Goal: Task Accomplishment & Management: Manage account settings

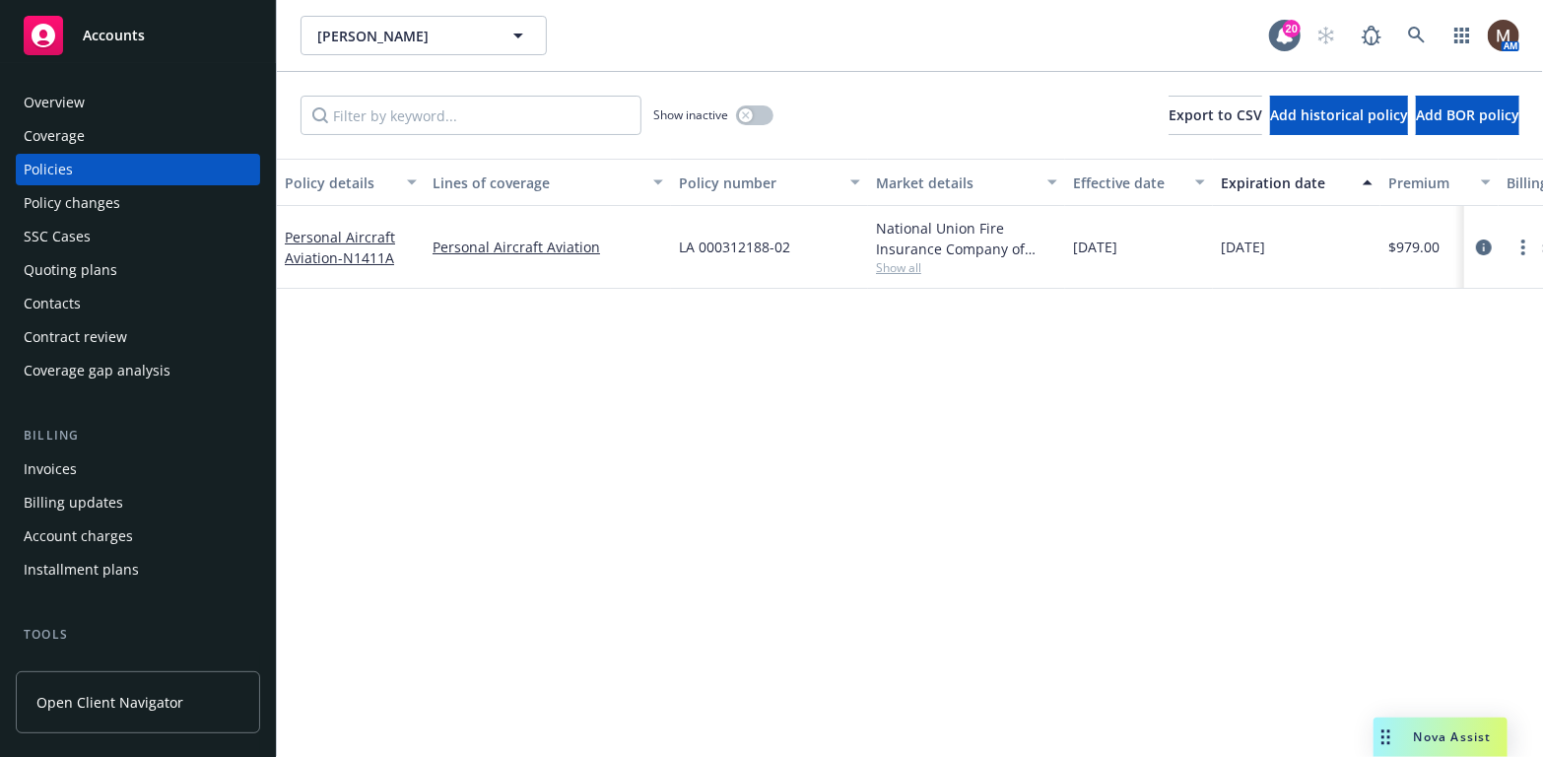
scroll to position [99, 0]
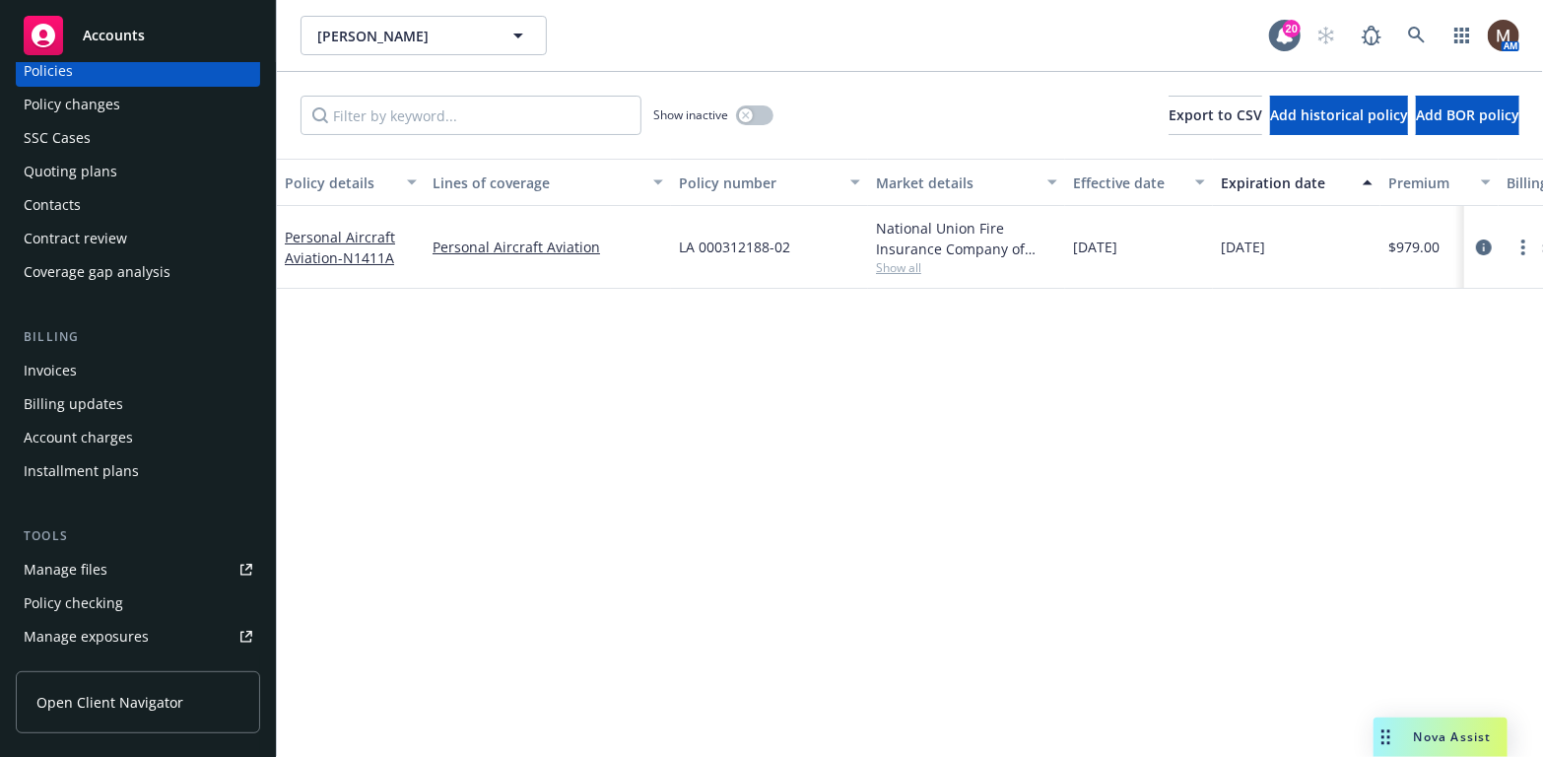
click at [81, 563] on div "Manage files" at bounding box center [66, 570] width 84 height 32
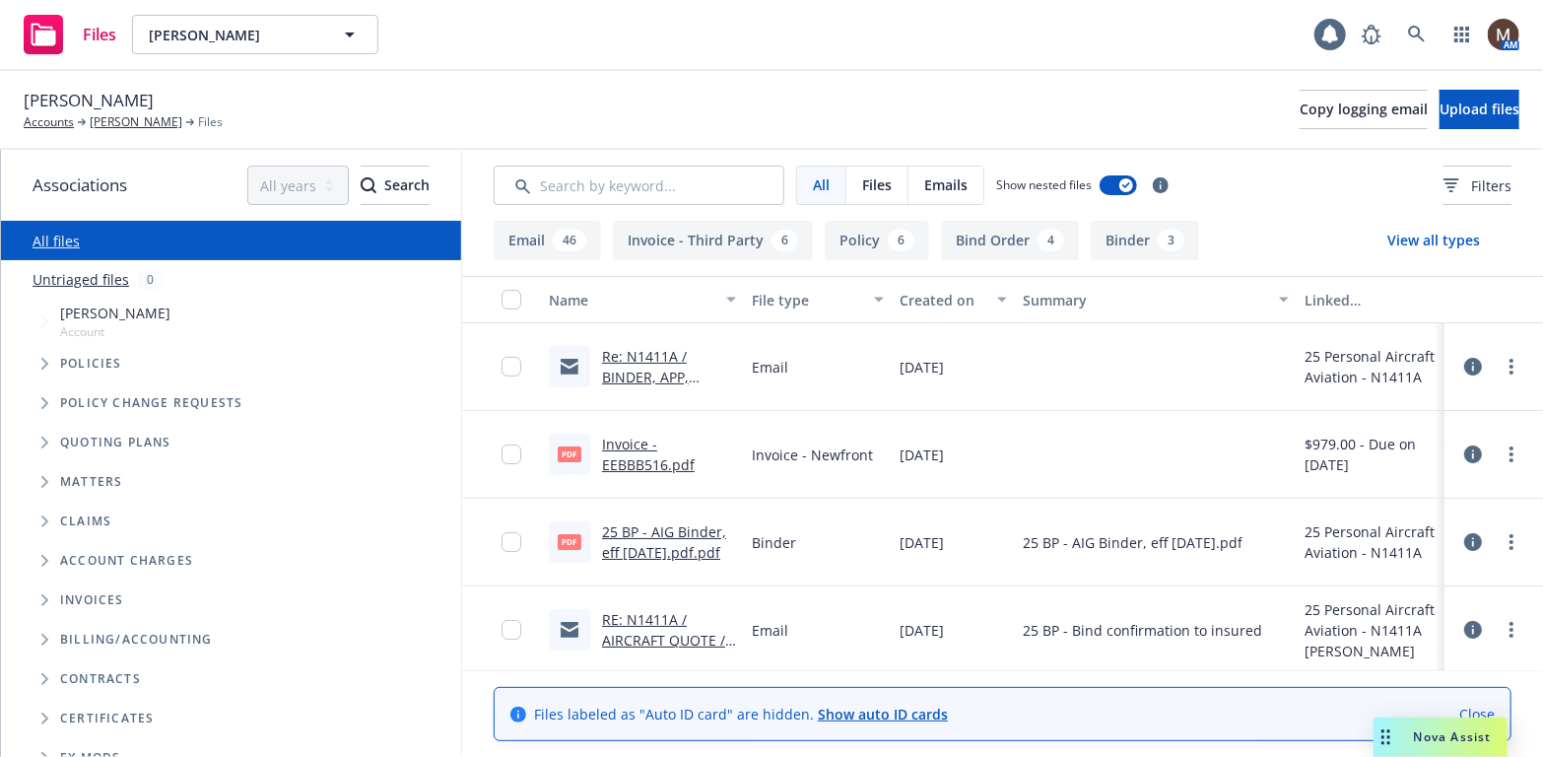
click at [651, 369] on link "Re: N1411A / BINDER, APP, INVOICE / [PERSON_NAME]" at bounding box center [657, 387] width 110 height 81
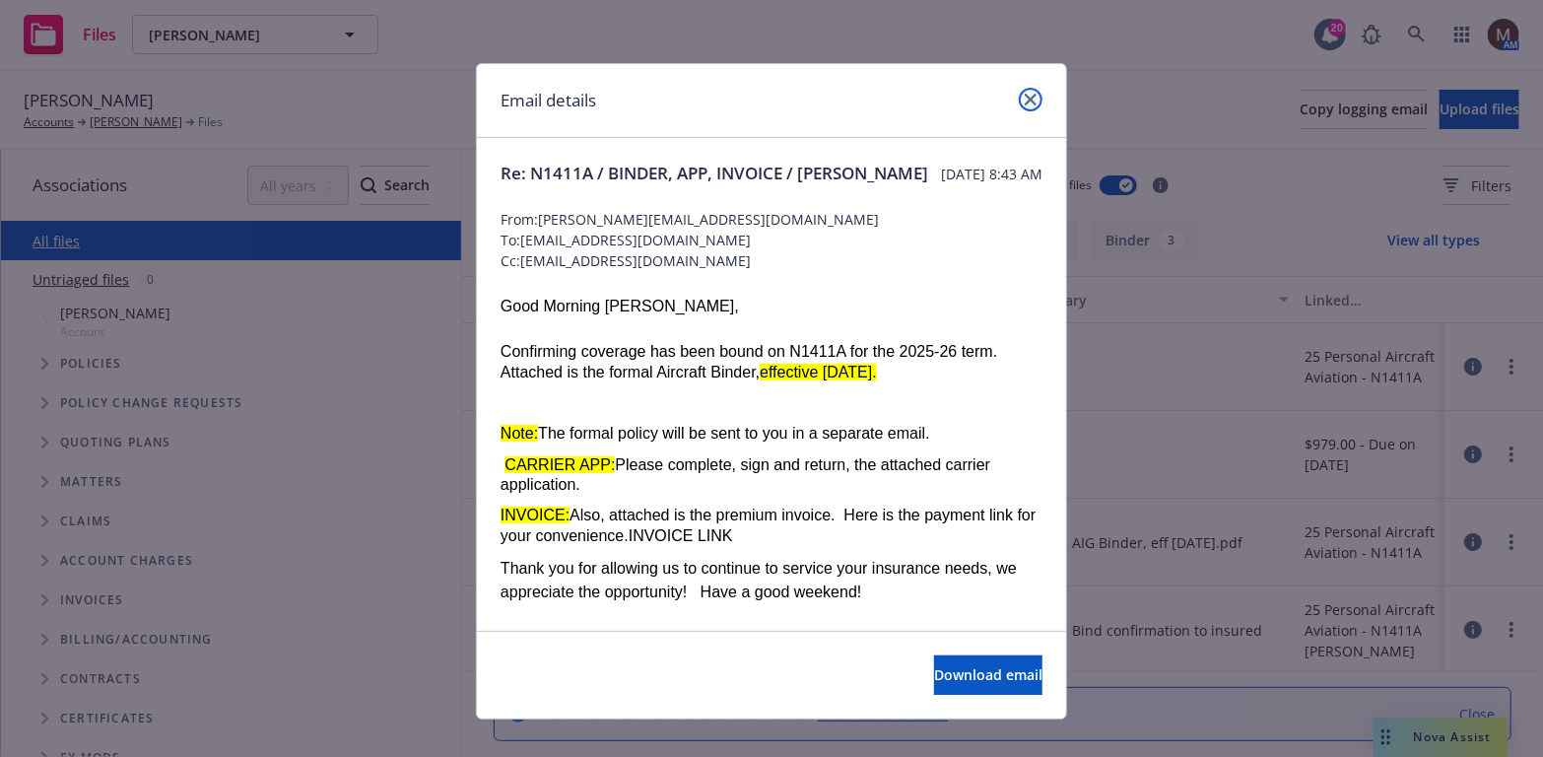
click at [1028, 97] on icon "close" at bounding box center [1031, 100] width 12 height 12
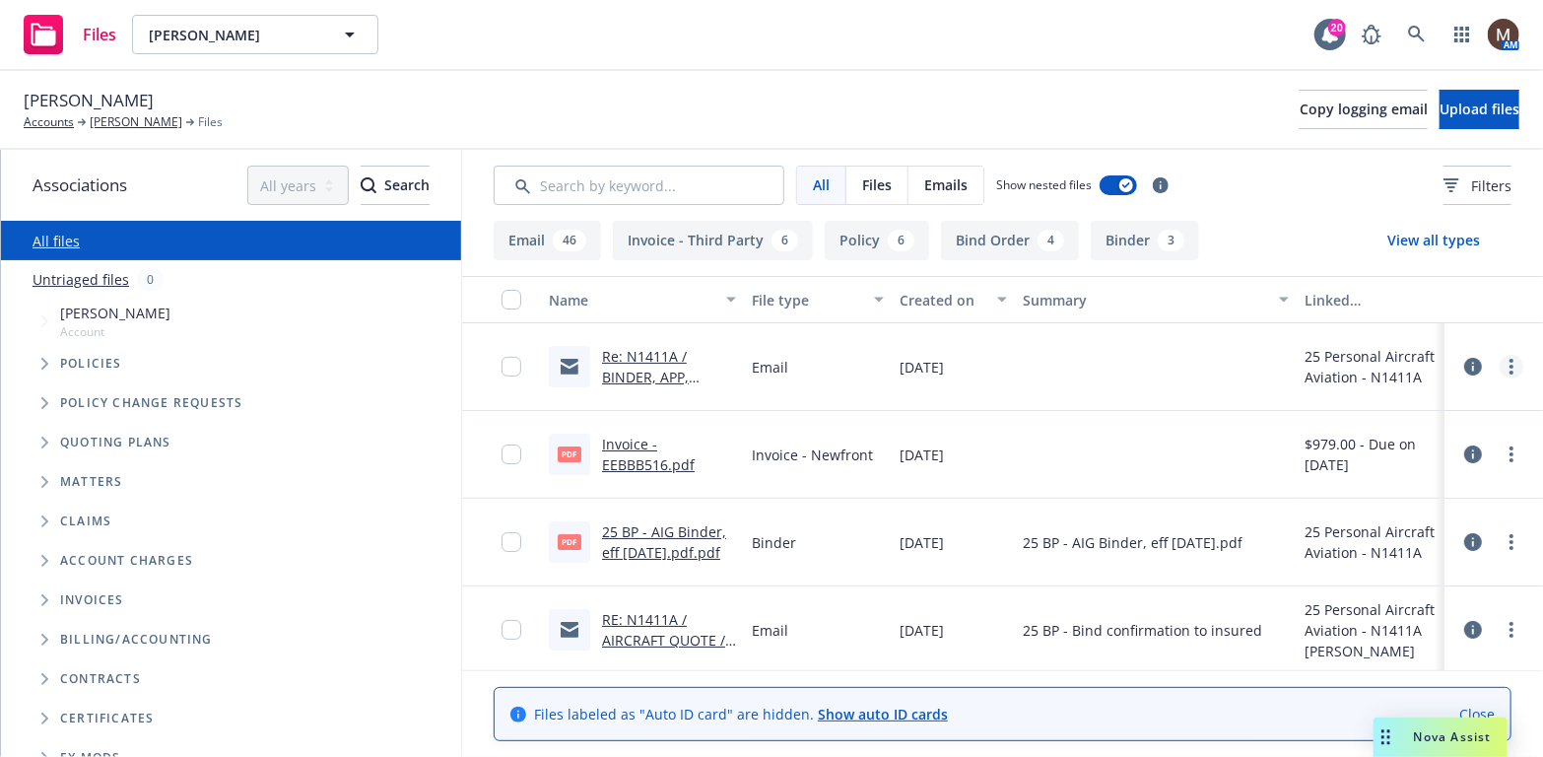
click at [1509, 360] on circle "more" at bounding box center [1511, 361] width 4 height 4
click at [1362, 478] on link "Edit" at bounding box center [1410, 485] width 196 height 39
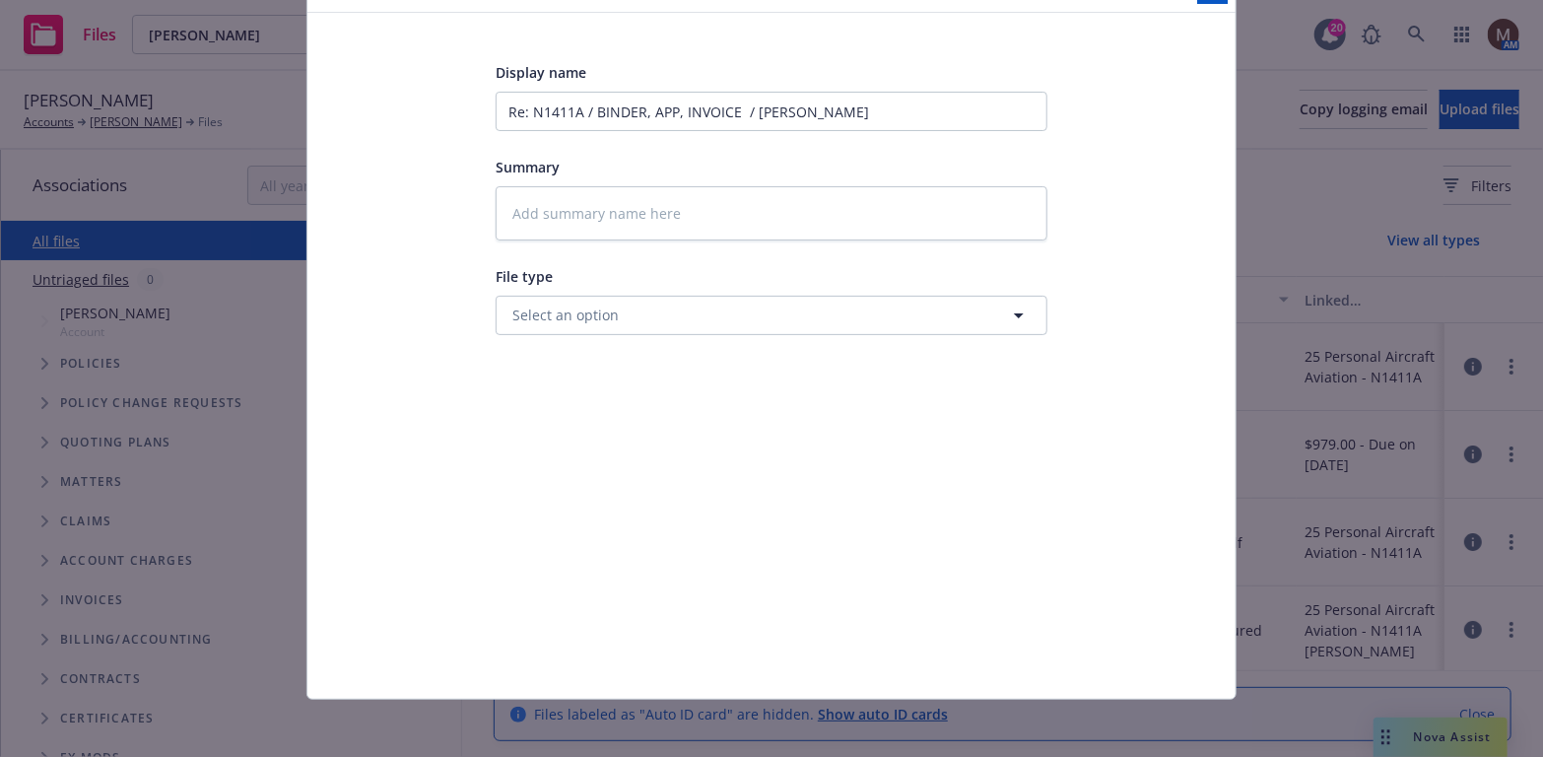
scroll to position [112, 0]
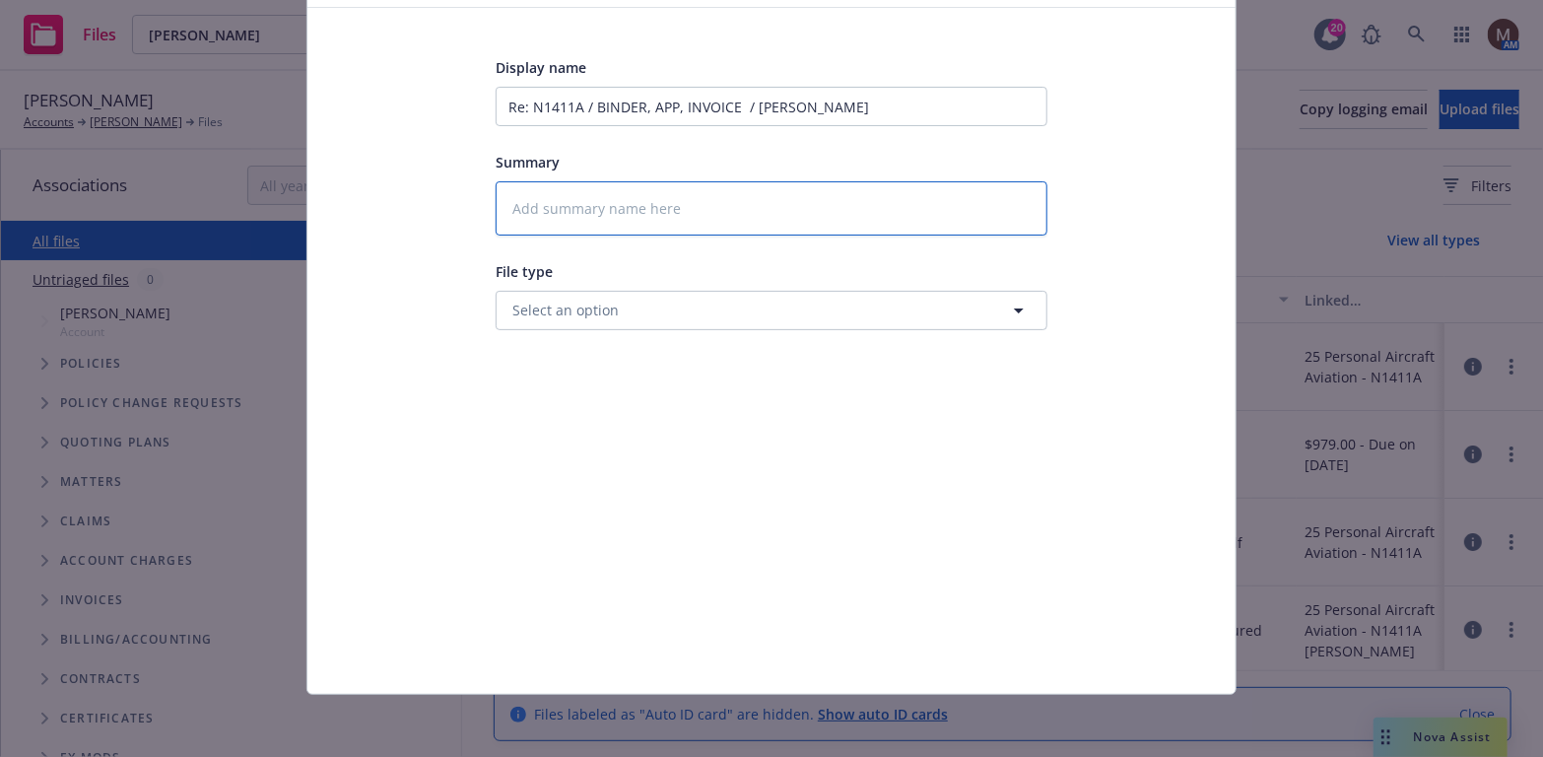
click at [543, 200] on textarea at bounding box center [772, 208] width 552 height 54
type textarea "x"
type textarea "2"
type textarea "x"
type textarea "25"
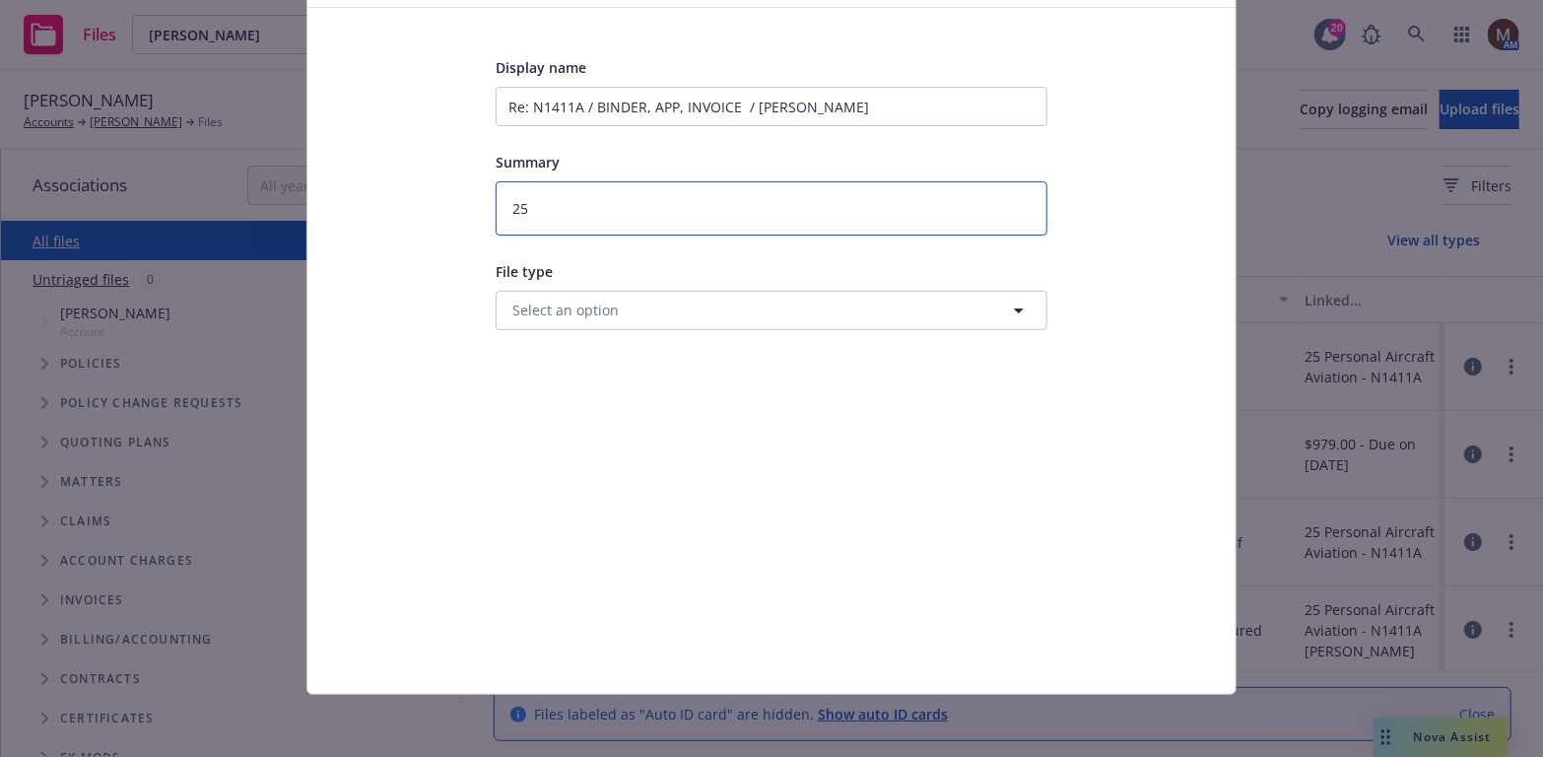
type textarea "x"
type textarea "25"
type textarea "x"
type textarea "25 BP"
type textarea "x"
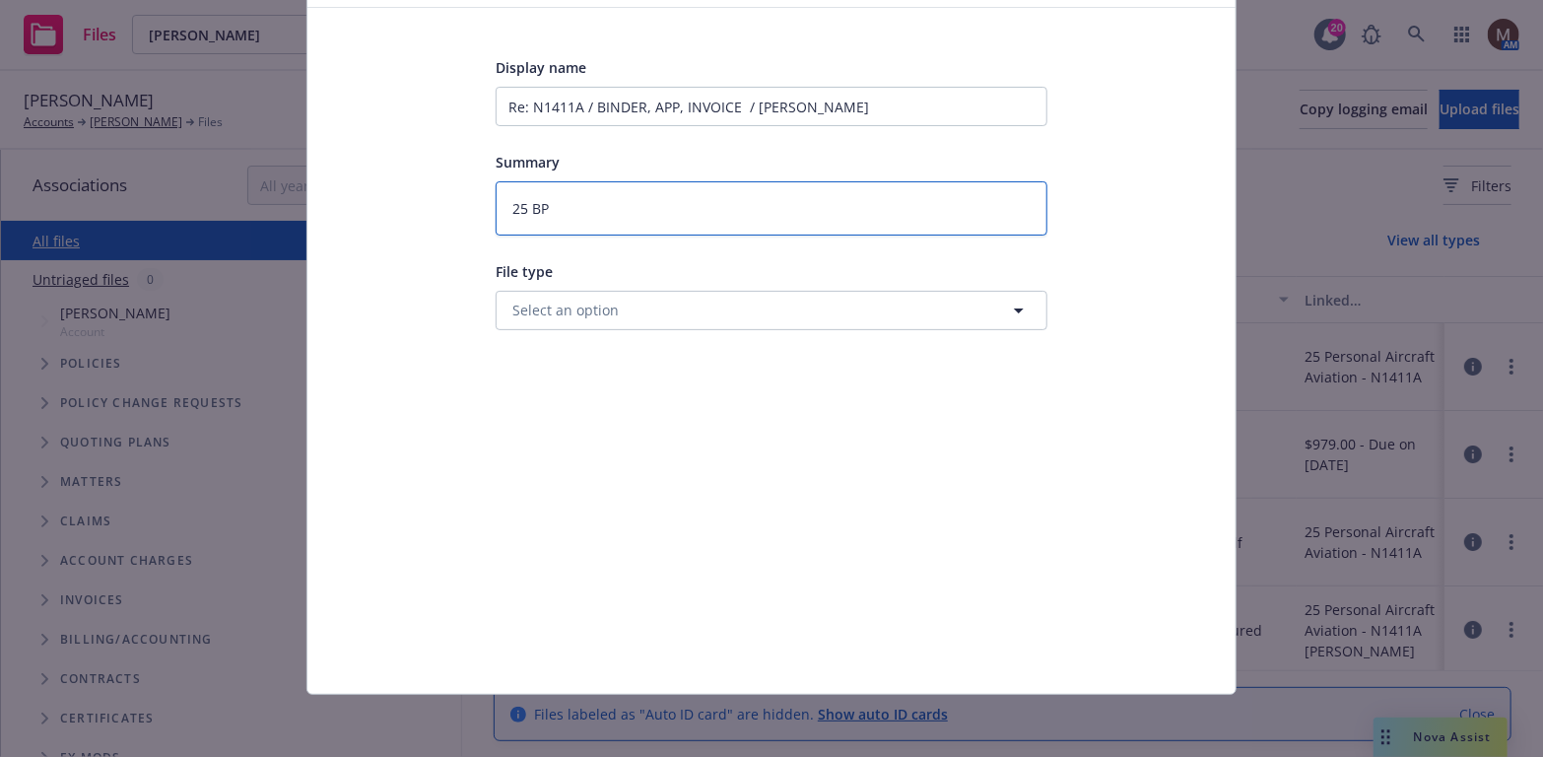
type textarea "25 BP{"
type textarea "x"
type textarea "25 BP{"
type textarea "x"
type textarea "25 BP{"
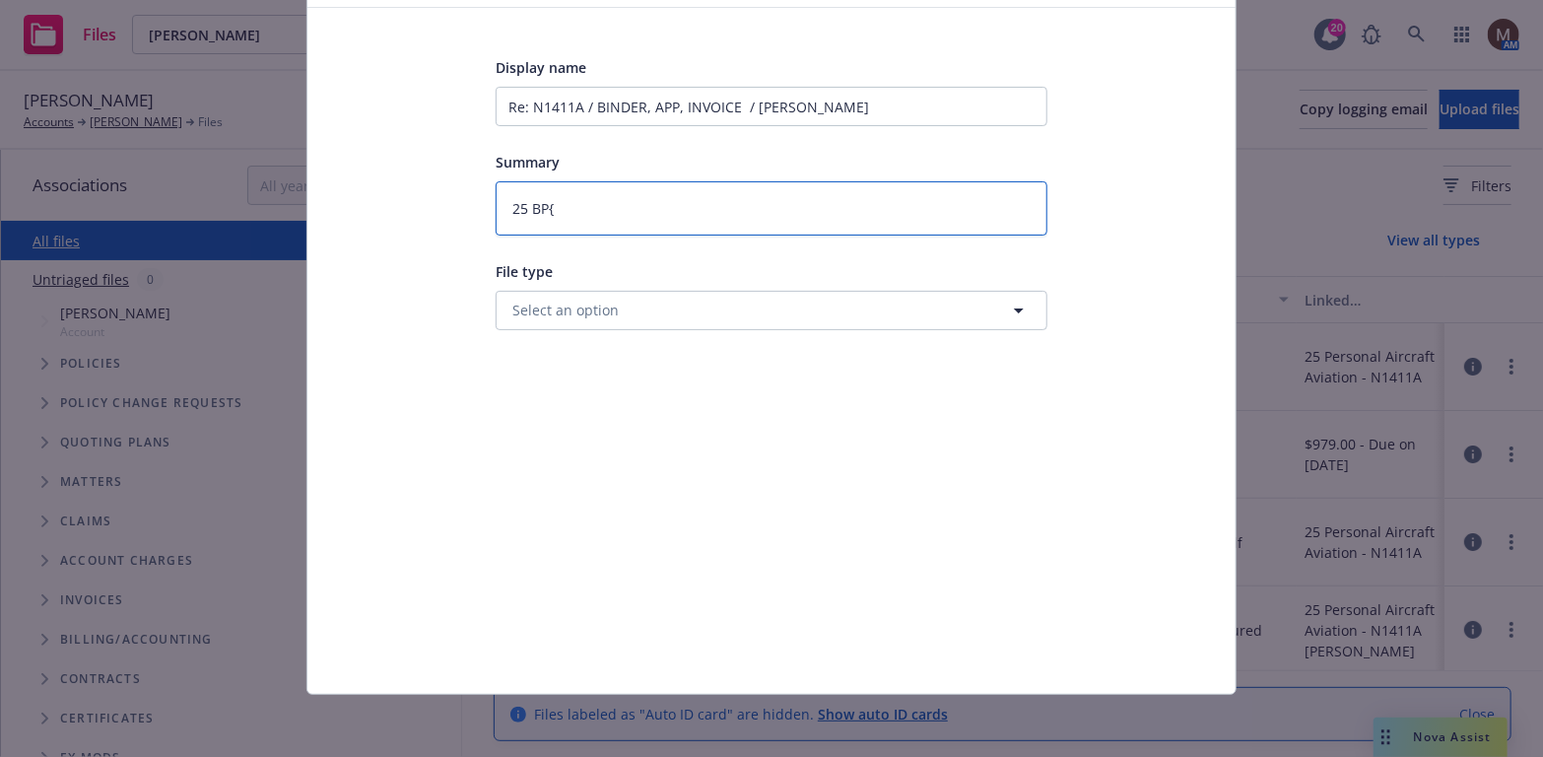
type textarea "x"
type textarea "25 BP"
type textarea "x"
type textarea "25 BP"
type textarea "x"
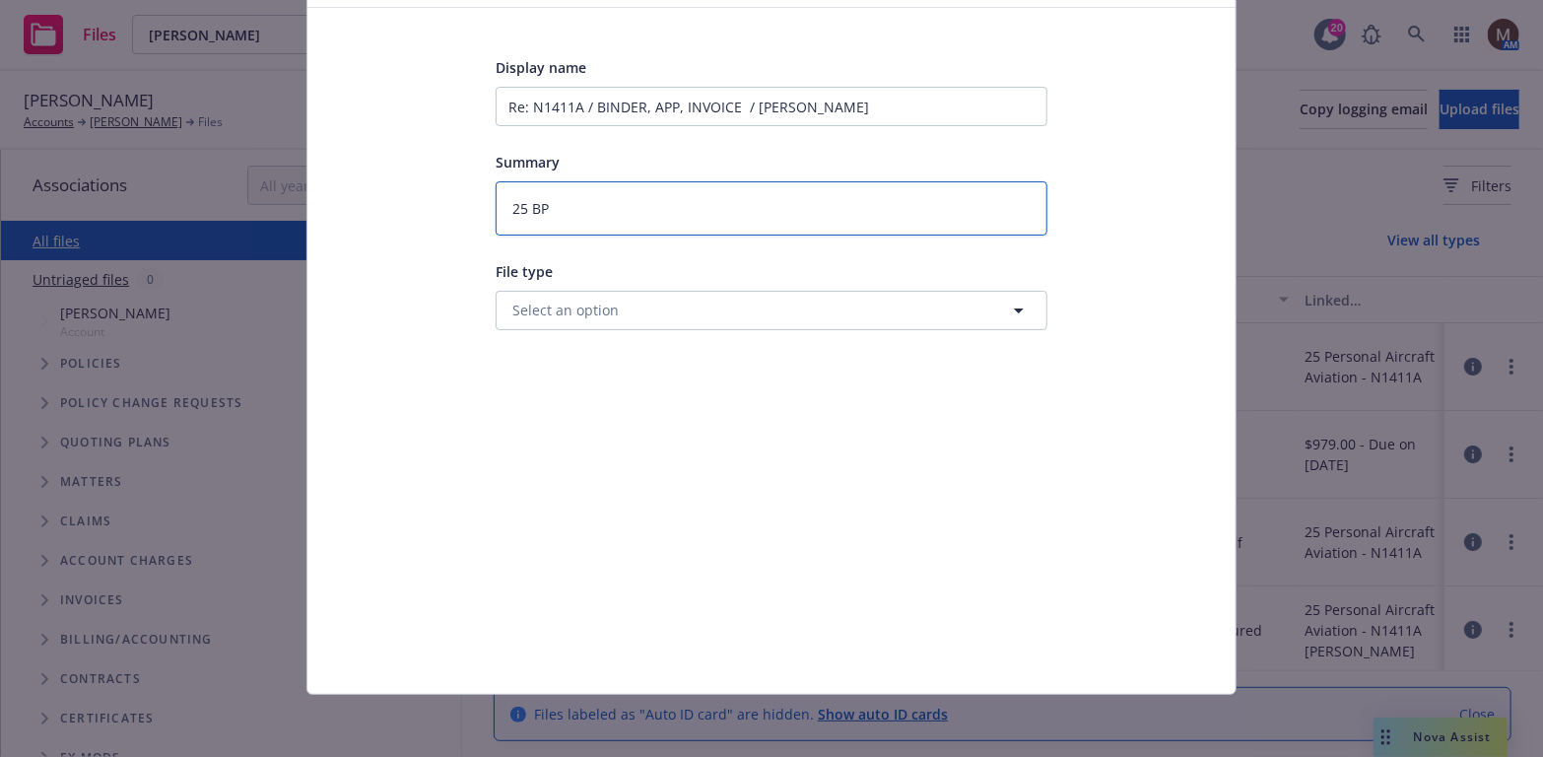
type textarea "25 BP -"
type textarea "x"
type textarea "25 BP -"
type textarea "x"
type textarea "25 BP - B"
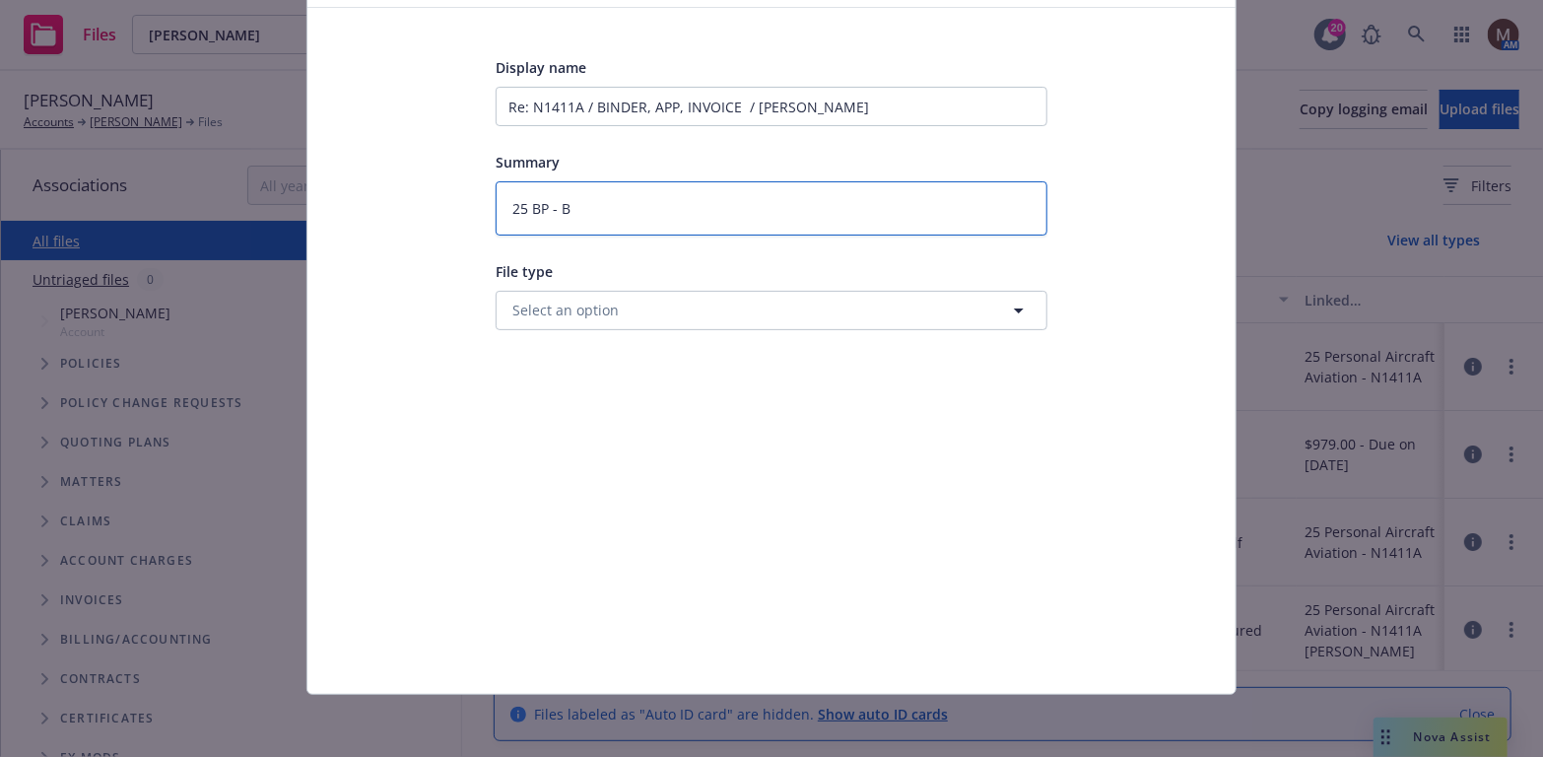
type textarea "x"
type textarea "25 BP - Bi"
type textarea "x"
type textarea "25 BP - Bin"
type textarea "x"
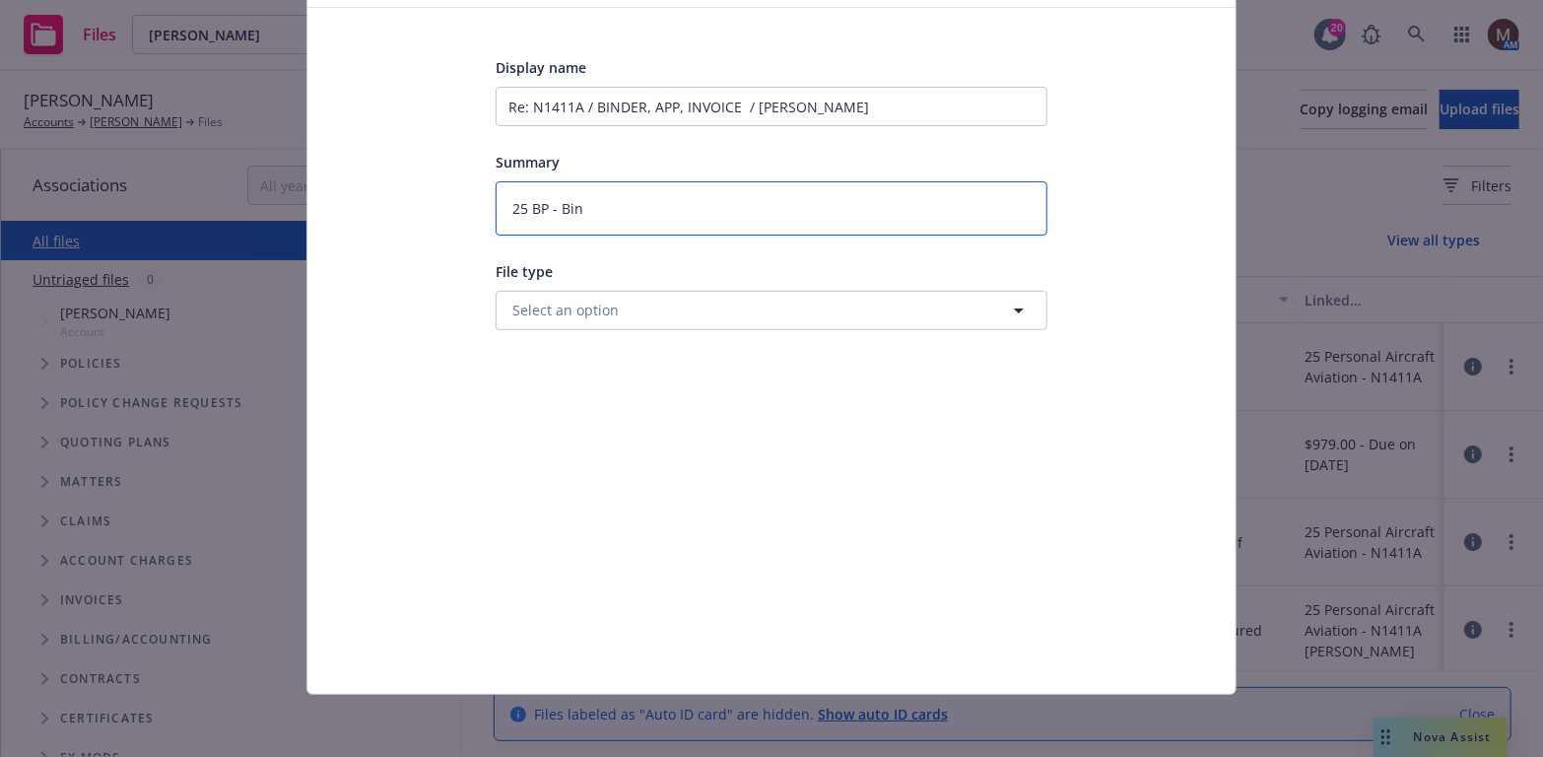
type textarea "25 BP - Bind"
type textarea "x"
type textarea "25 BP - Binder"
type textarea "x"
type textarea "25 BP - Binder,"
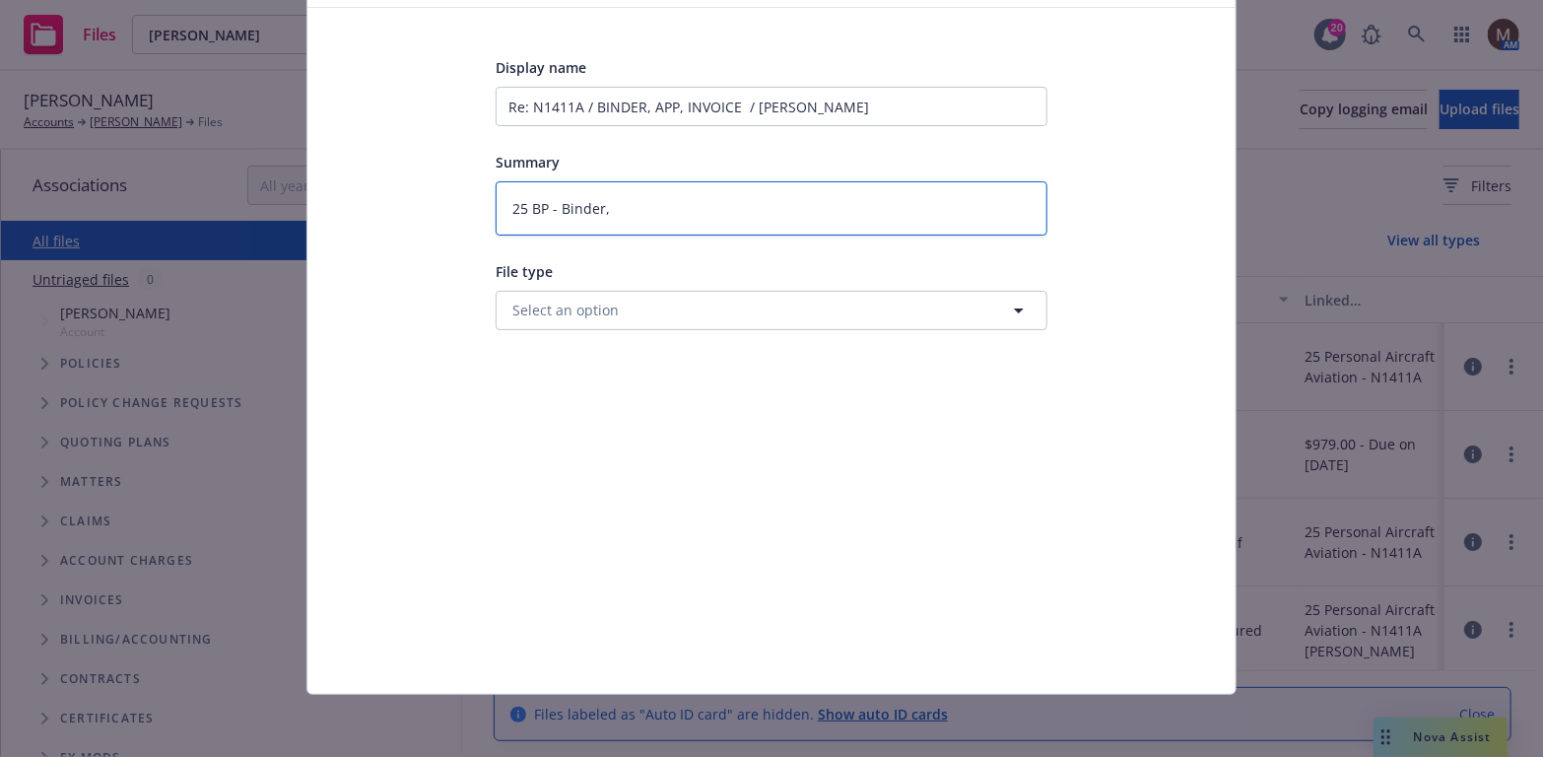
type textarea "x"
type textarea "25 BP - Binder,"
type textarea "x"
type textarea "25 BP - Binder, A"
type textarea "x"
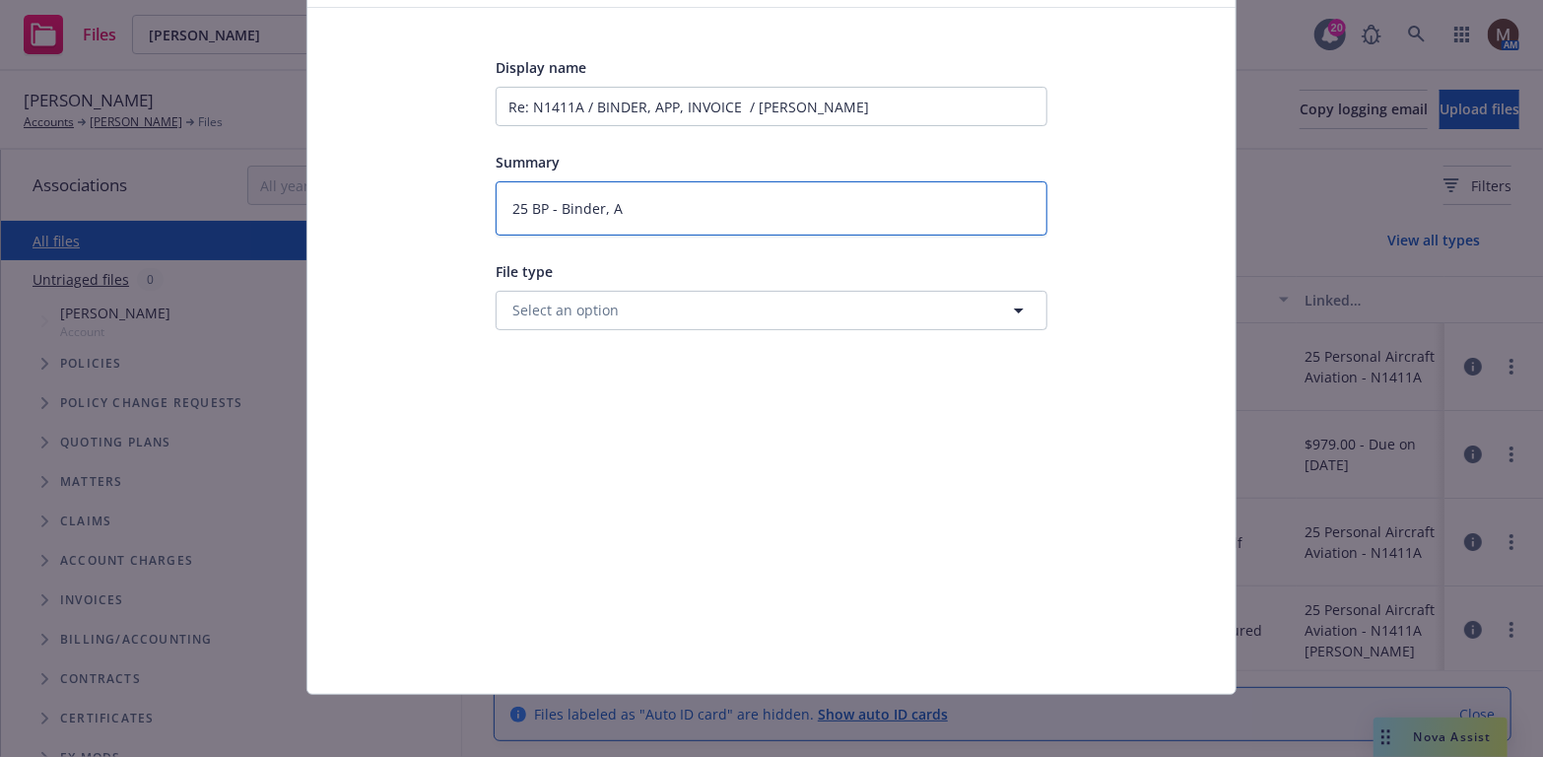
type textarea "25 BP - Binder, Ap"
type textarea "x"
type textarea "25 BP - Binder, App"
type textarea "x"
type textarea "25 BP - Binder, App,"
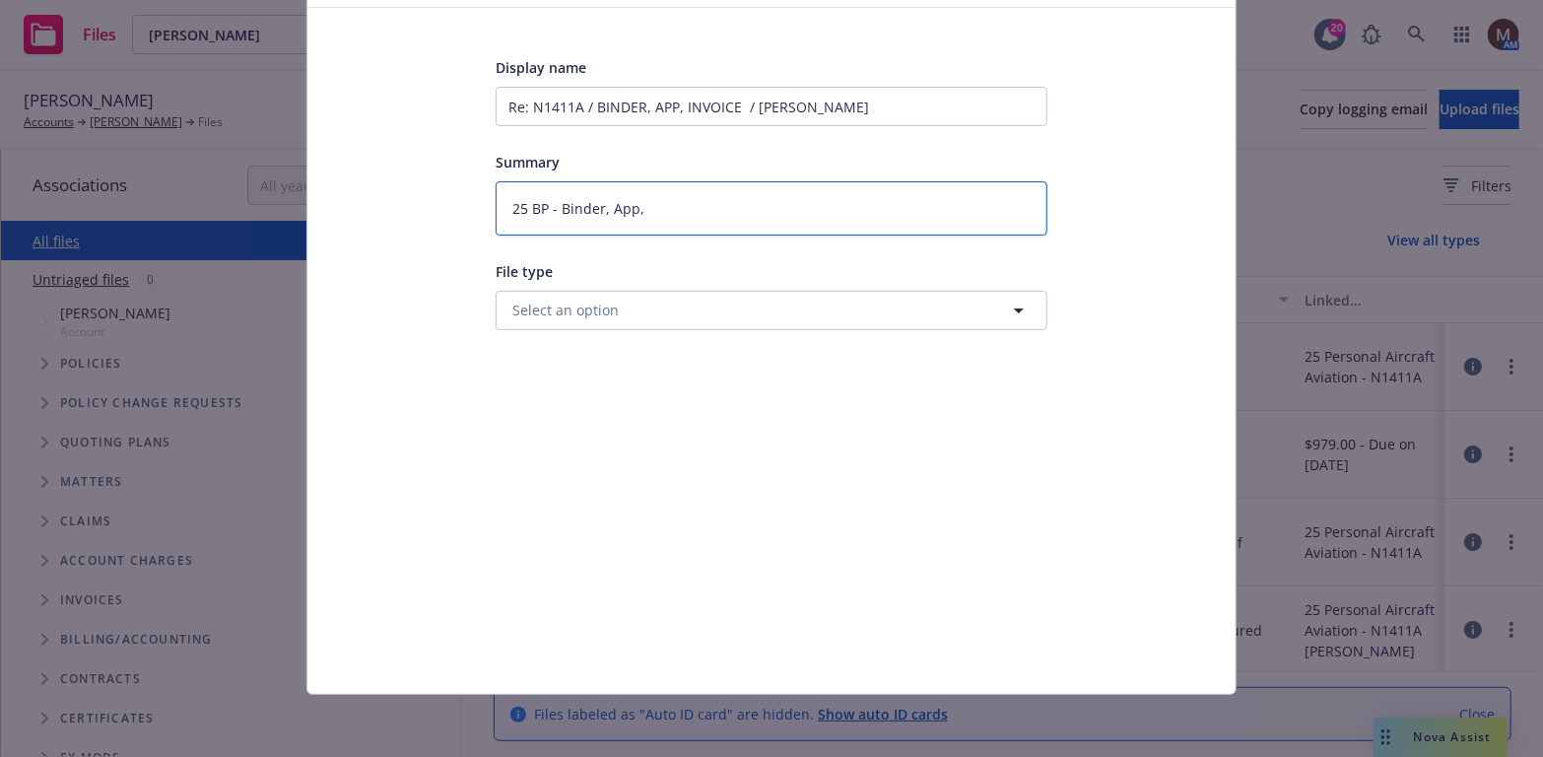
type textarea "x"
type textarea "25 BP - Binder, App,"
type textarea "x"
type textarea "25 BP - Binder, App, I"
type textarea "x"
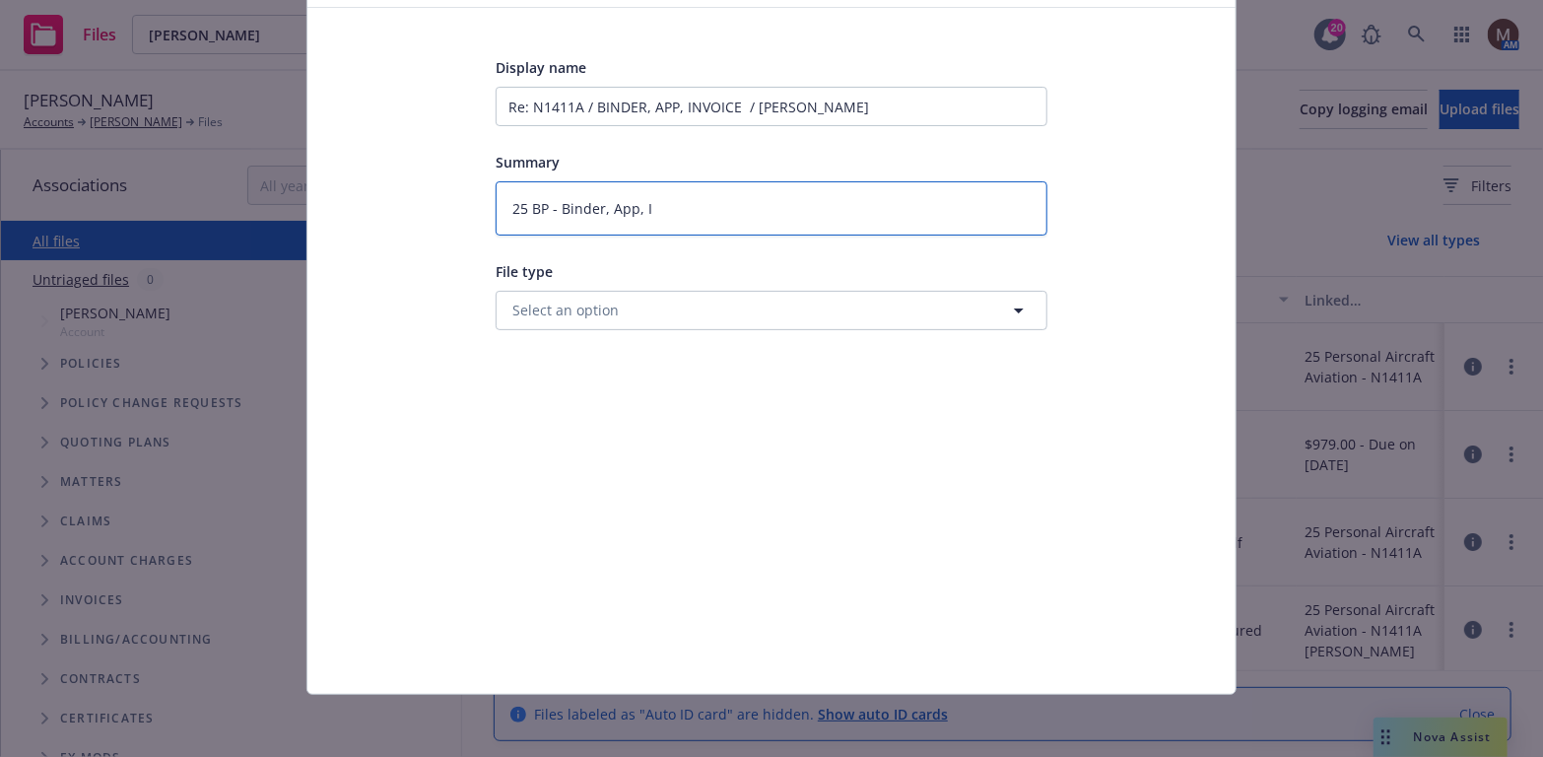
type textarea "25 BP - Binder, App, In"
type textarea "x"
type textarea "25 BP - Binder, App, Inv"
type textarea "x"
type textarea "25 BP - Binder, App, Invo"
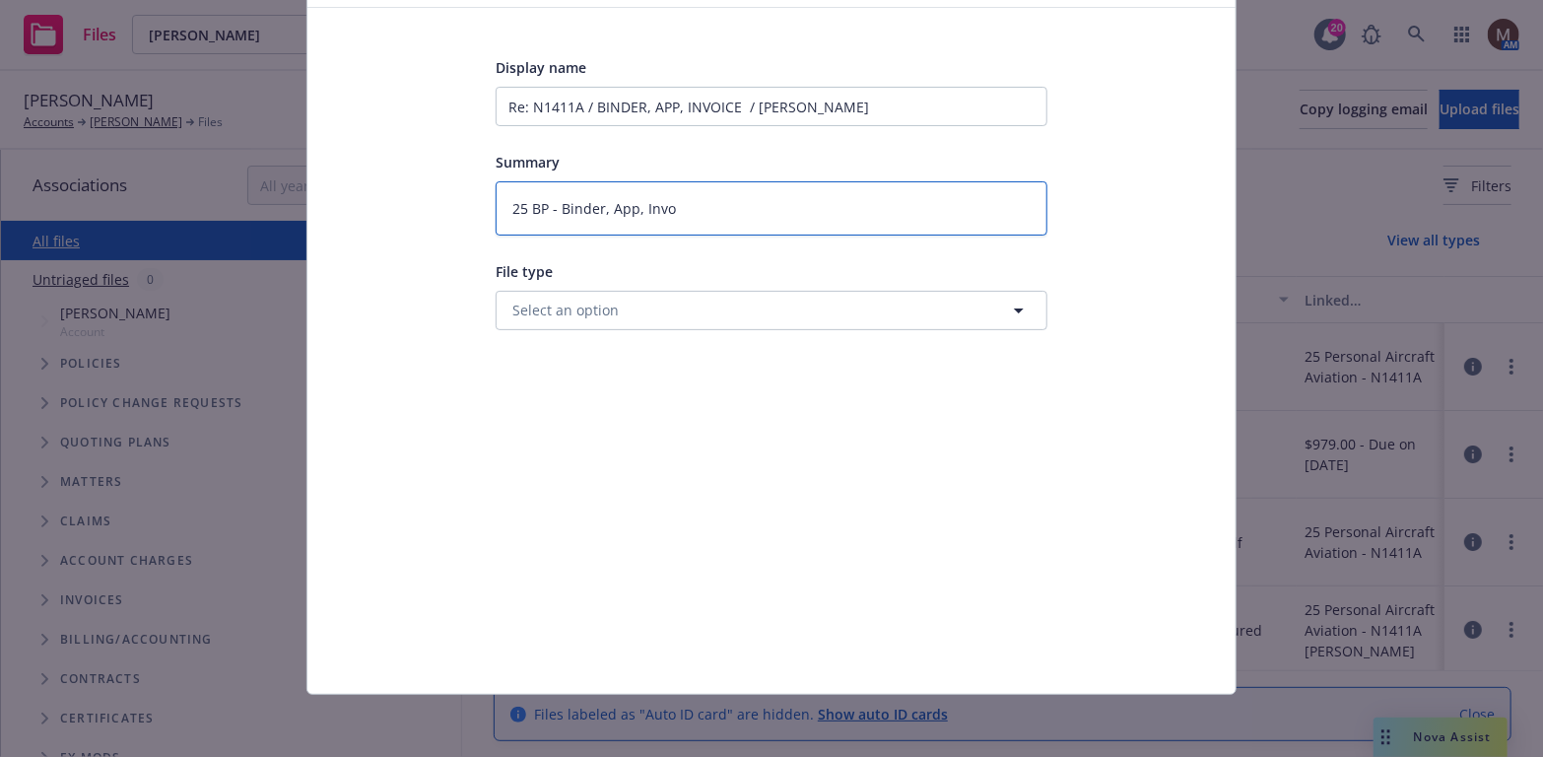
type textarea "x"
type textarea "25 BP - Binder, App, Invoi"
type textarea "x"
type textarea "25 BP - Binder, App, Invoic"
type textarea "x"
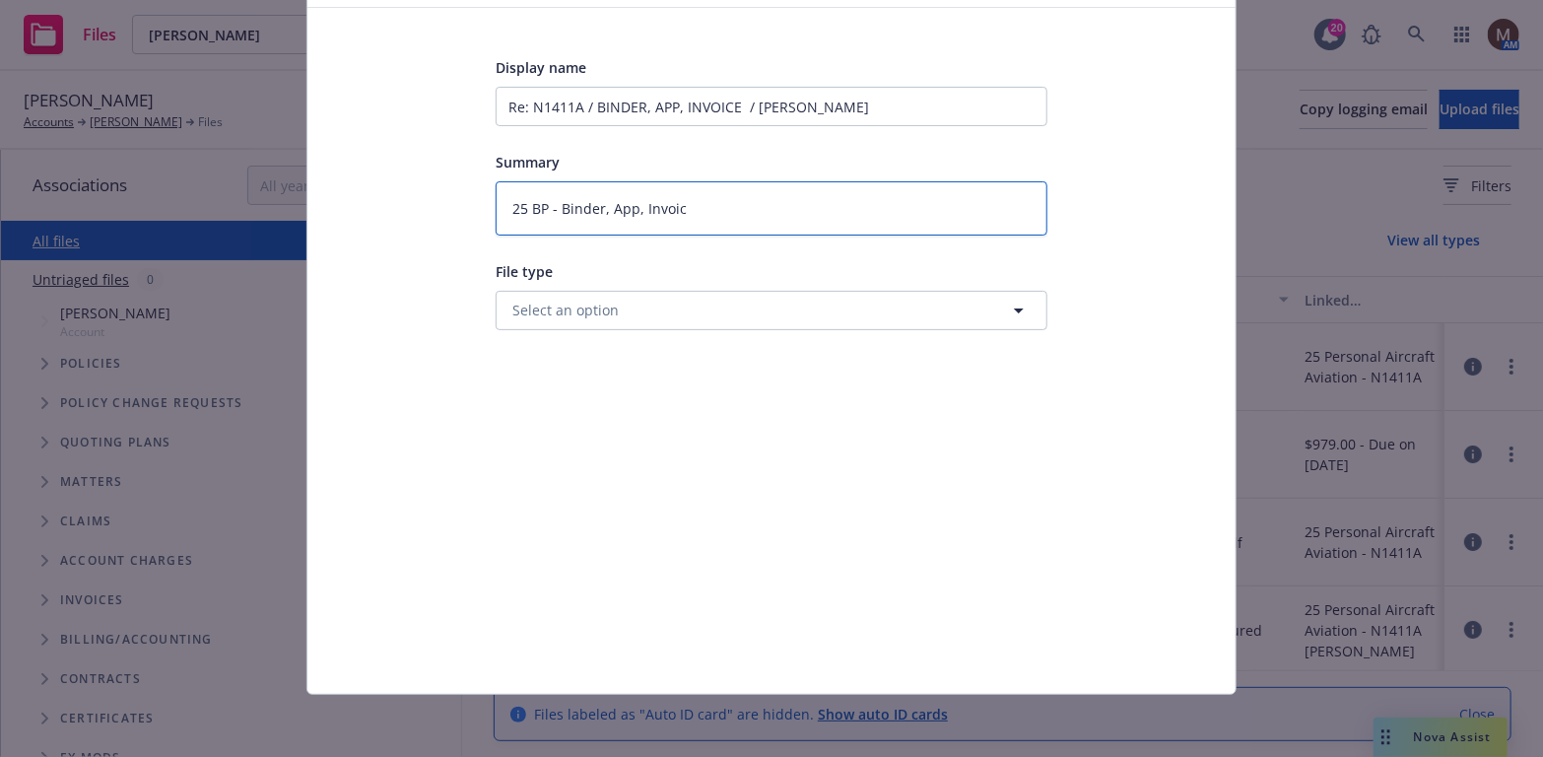
type textarea "25 BP - Binder, App, Invoice"
type textarea "x"
type textarea "25 BP - Binder, App, Invoice"
type textarea "x"
type textarea "25 BP - Binder, App, Invoice t"
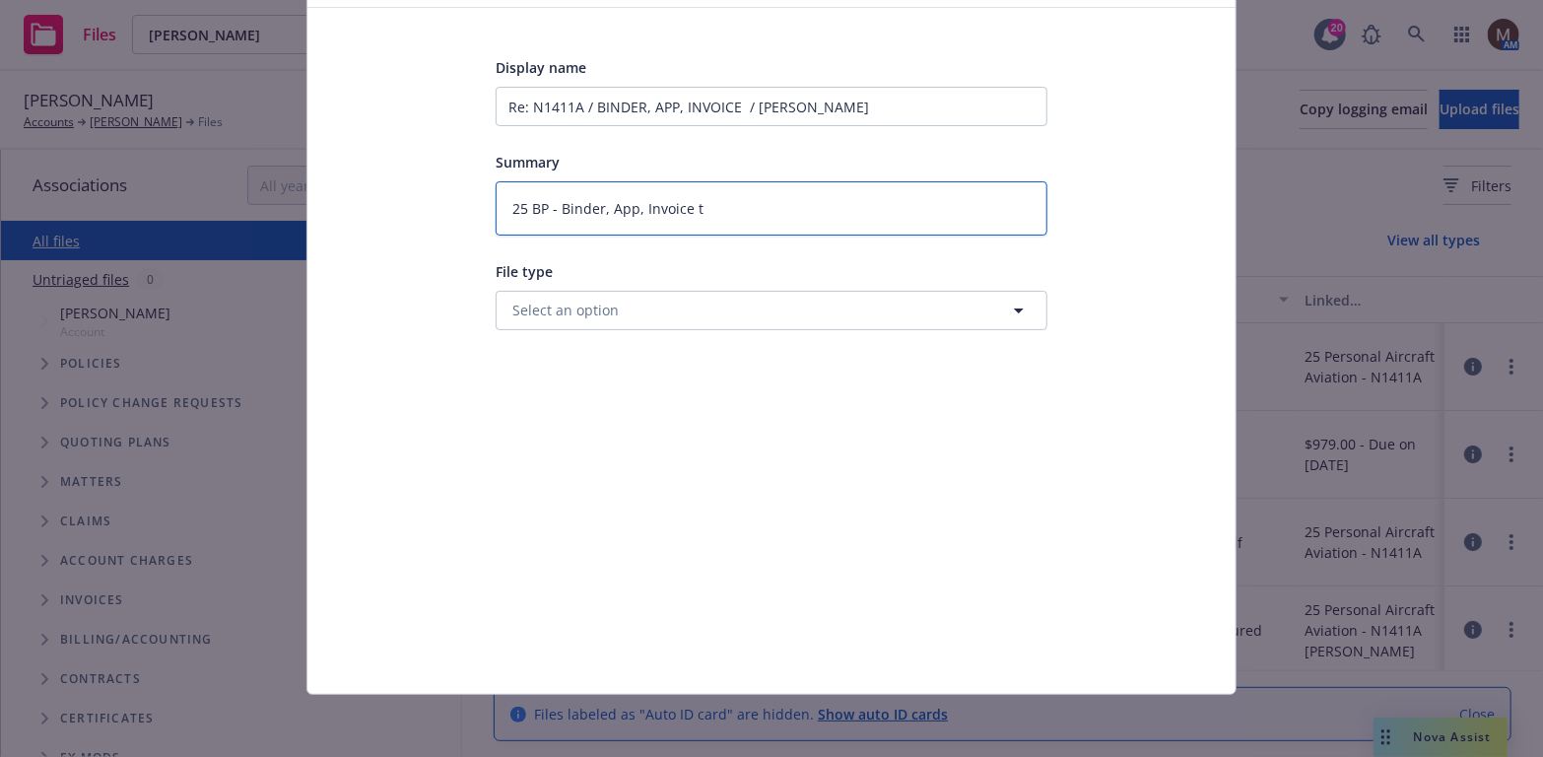
type textarea "x"
type textarea "25 BP - Binder, App, Invoice to"
type textarea "x"
type textarea "25 BP - Binder, App, Invoice to"
type textarea "x"
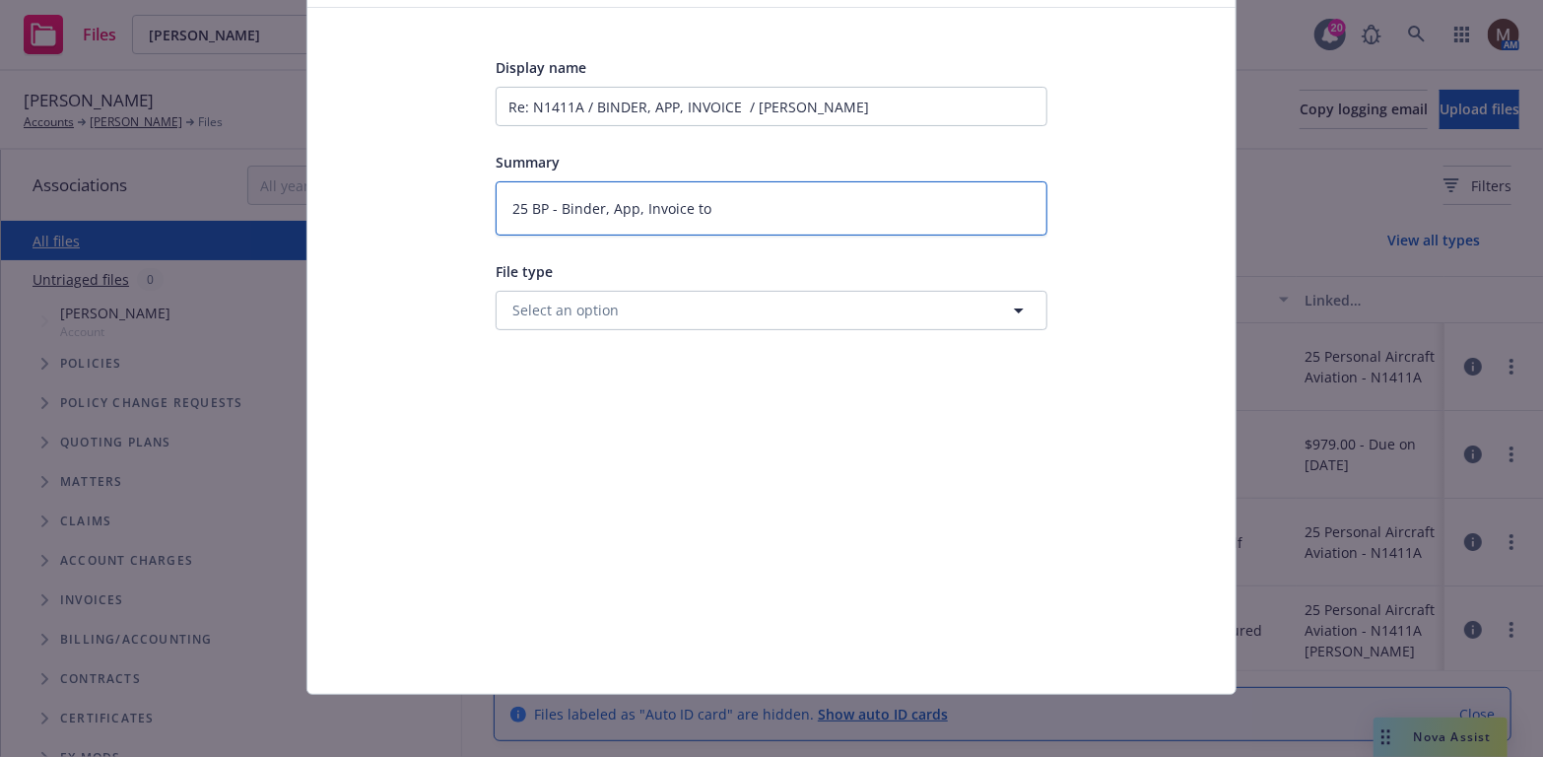
type textarea "25 BP - Binder, App, Invoice to I"
type textarea "x"
type textarea "25 BP - Binder, App, Invoice to In"
type textarea "x"
type textarea "25 BP - Binder, App, Invoice to Ins"
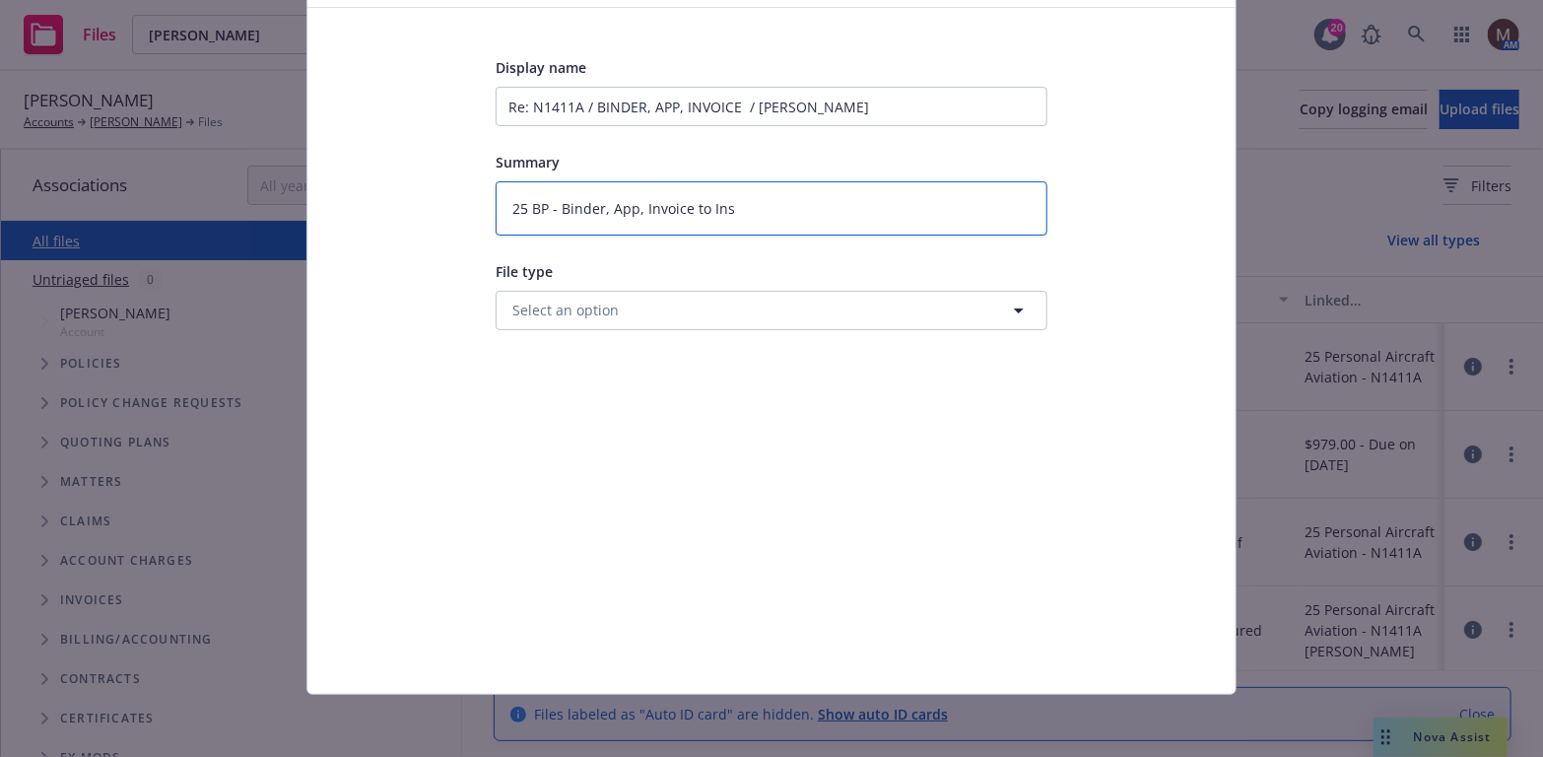
type textarea "x"
type textarea "25 BP - Binder, App, Invoice to Insu"
type textarea "x"
type textarea "25 BP - Binder, App, Invoice to Insur"
type textarea "x"
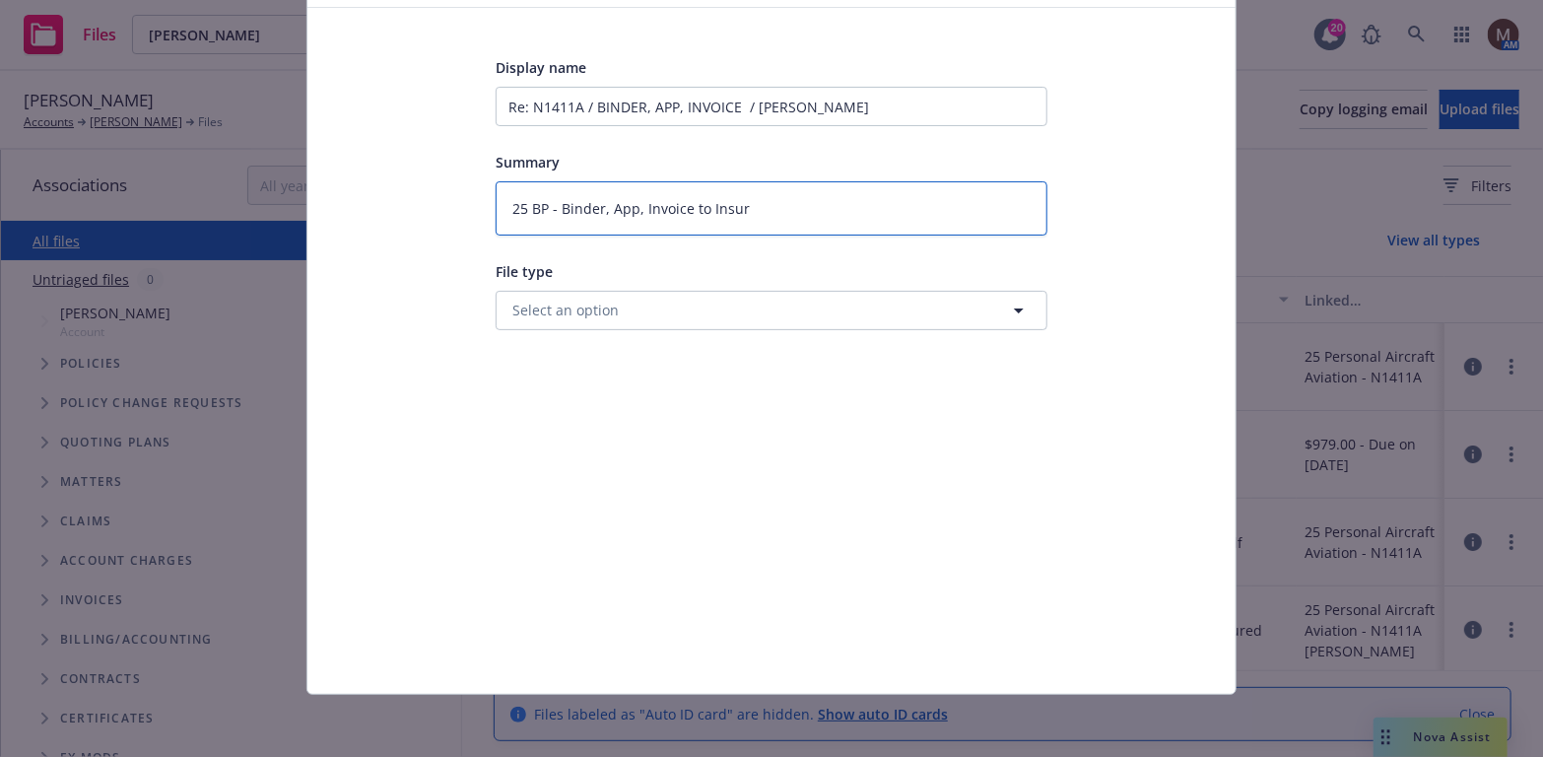
type textarea "25 BP - Binder, App, Invoice to Insure"
type textarea "x"
type textarea "25 BP - Binder, App, Invoice to Insured"
type textarea "x"
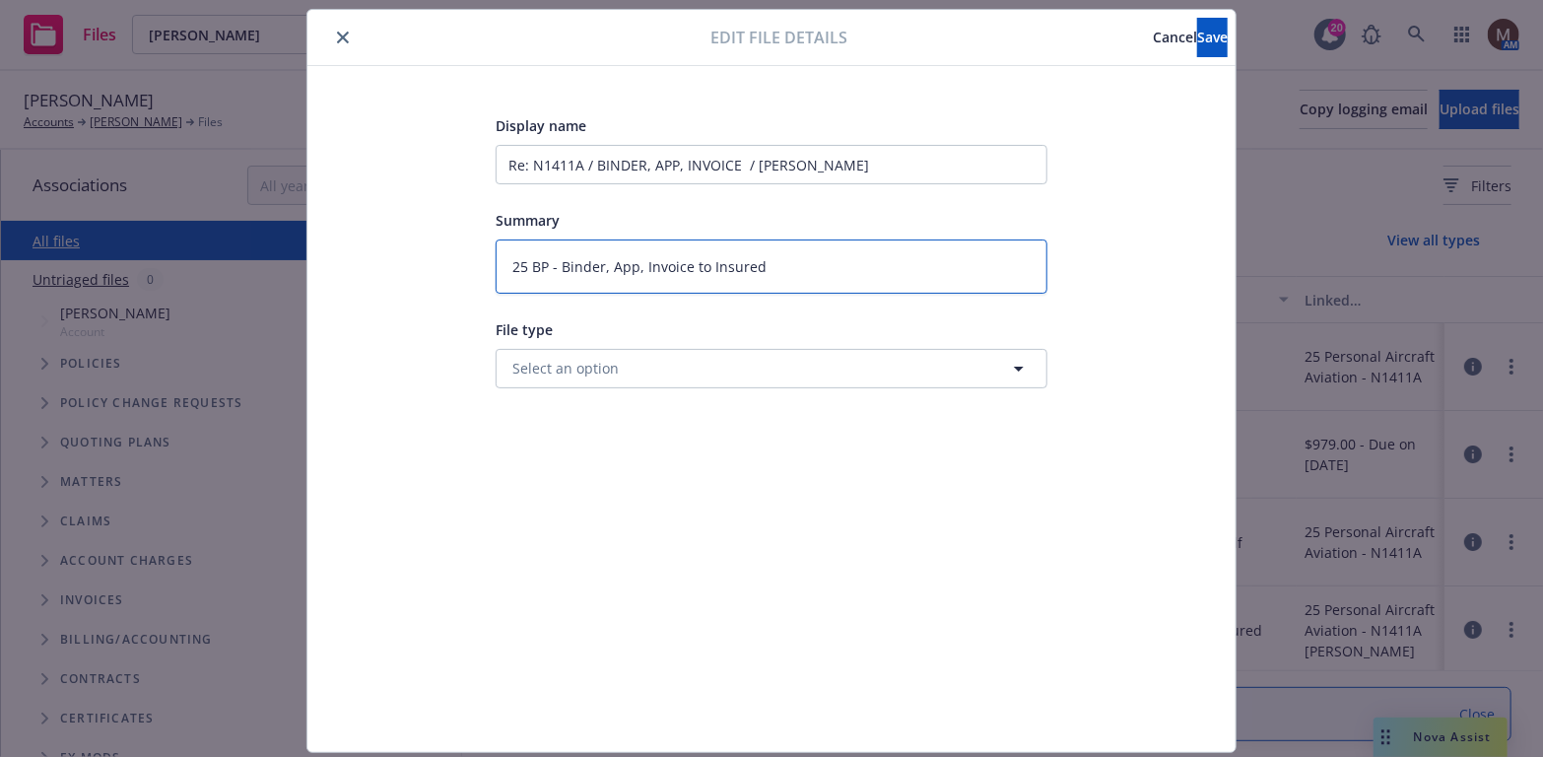
scroll to position [0, 0]
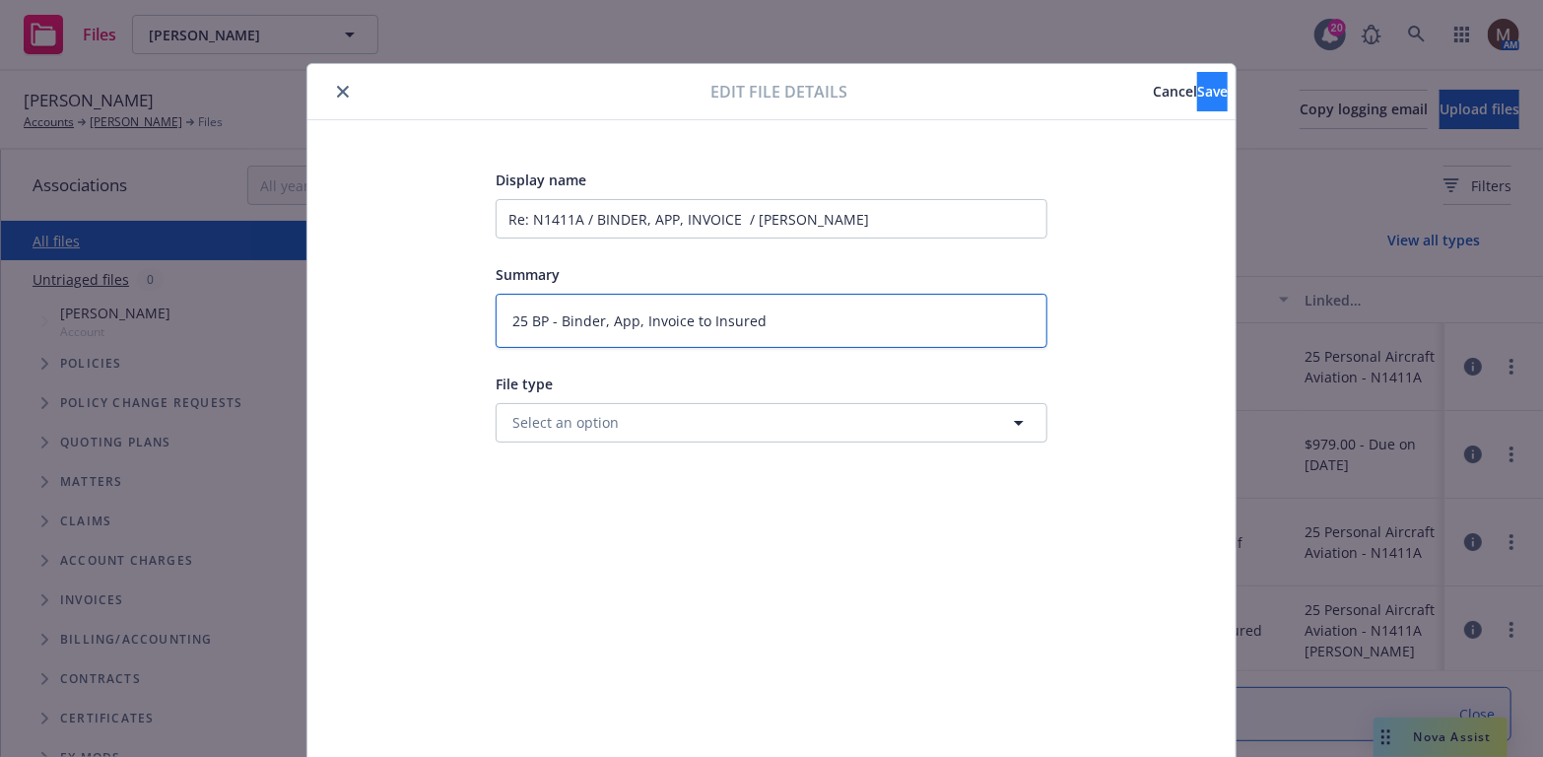
type textarea "25 BP - Binder, App, Invoice to Insured"
click at [1197, 91] on span "Save" at bounding box center [1212, 91] width 31 height 19
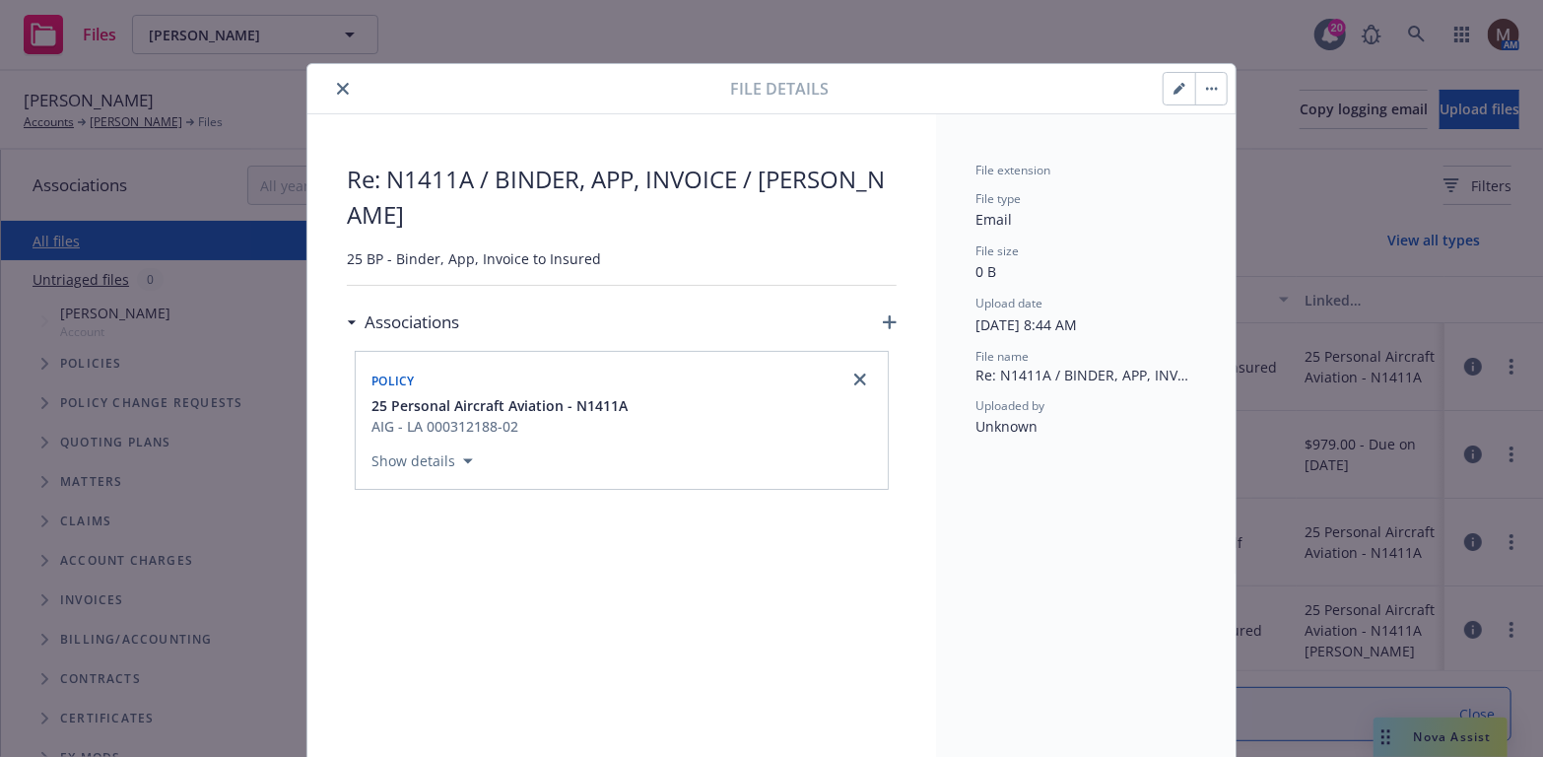
click at [337, 85] on icon "close" at bounding box center [343, 89] width 12 height 12
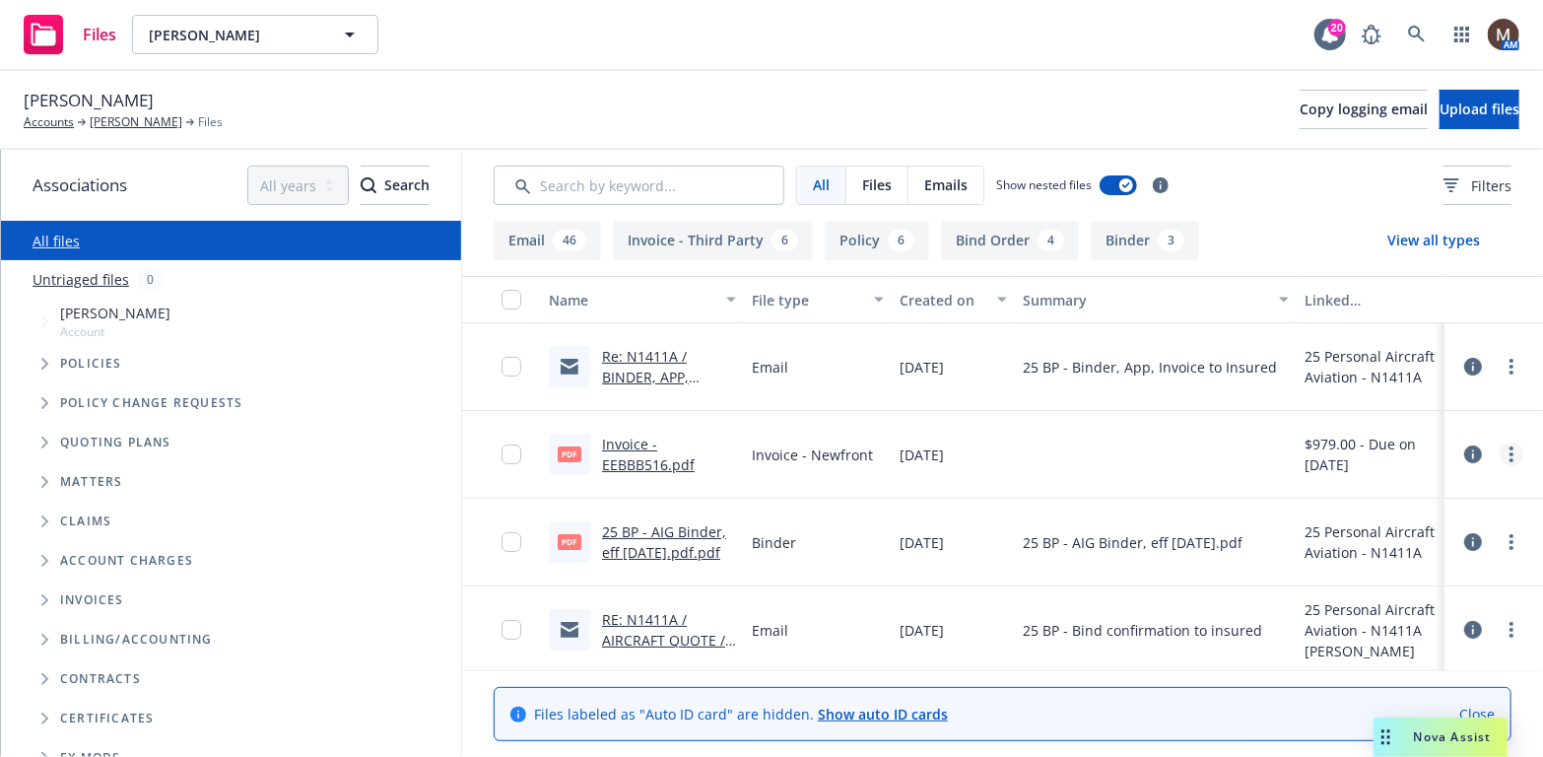
click at [1509, 446] on circle "more" at bounding box center [1511, 448] width 4 height 4
click at [1348, 563] on link "Edit" at bounding box center [1410, 572] width 196 height 39
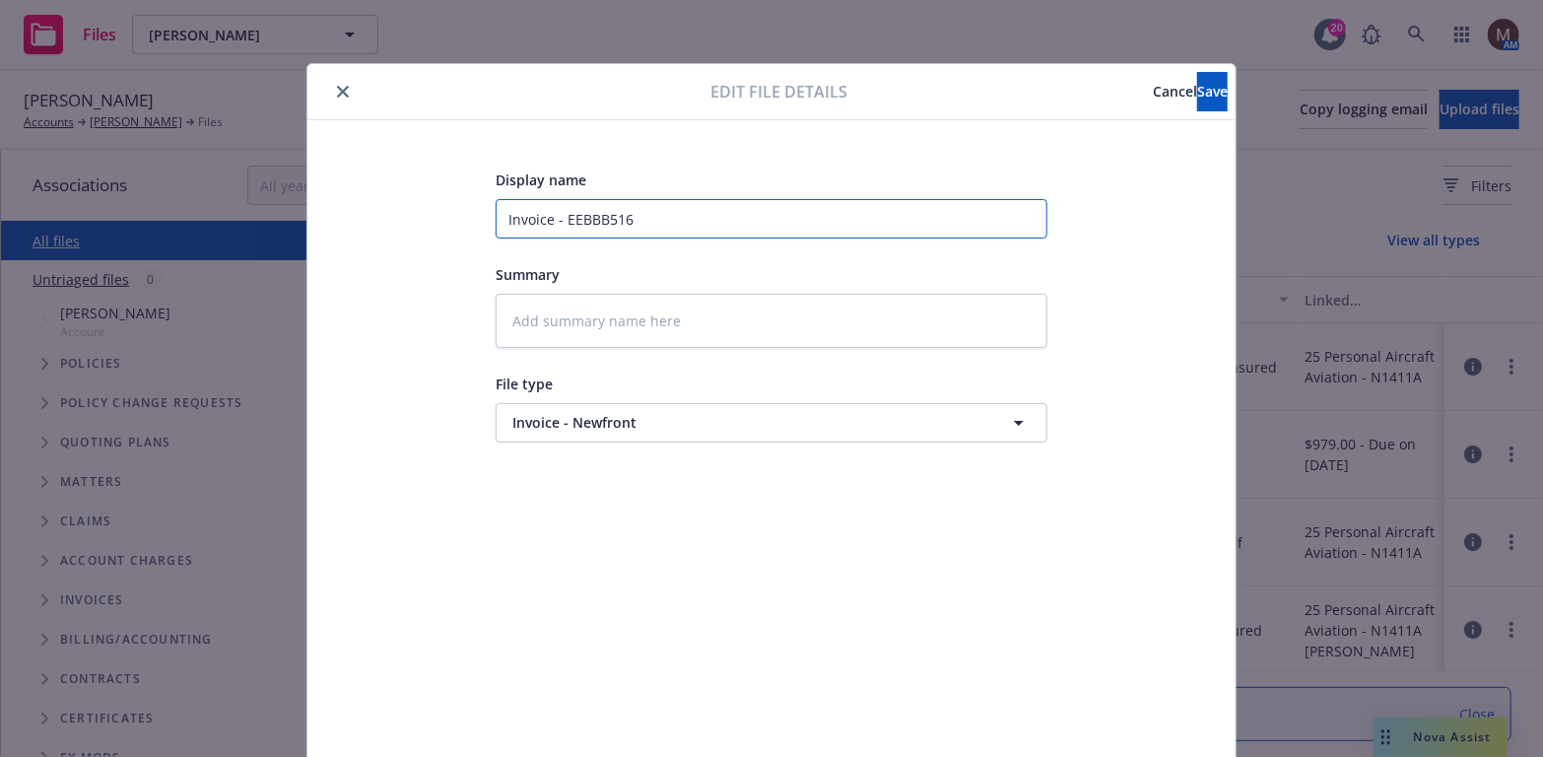
drag, startPoint x: 660, startPoint y: 223, endPoint x: 364, endPoint y: 216, distance: 295.6
click at [364, 216] on div "Display name Invoice - EEBBB516 Summary File type Invoice - Newfront Invoice - …" at bounding box center [771, 462] width 849 height 591
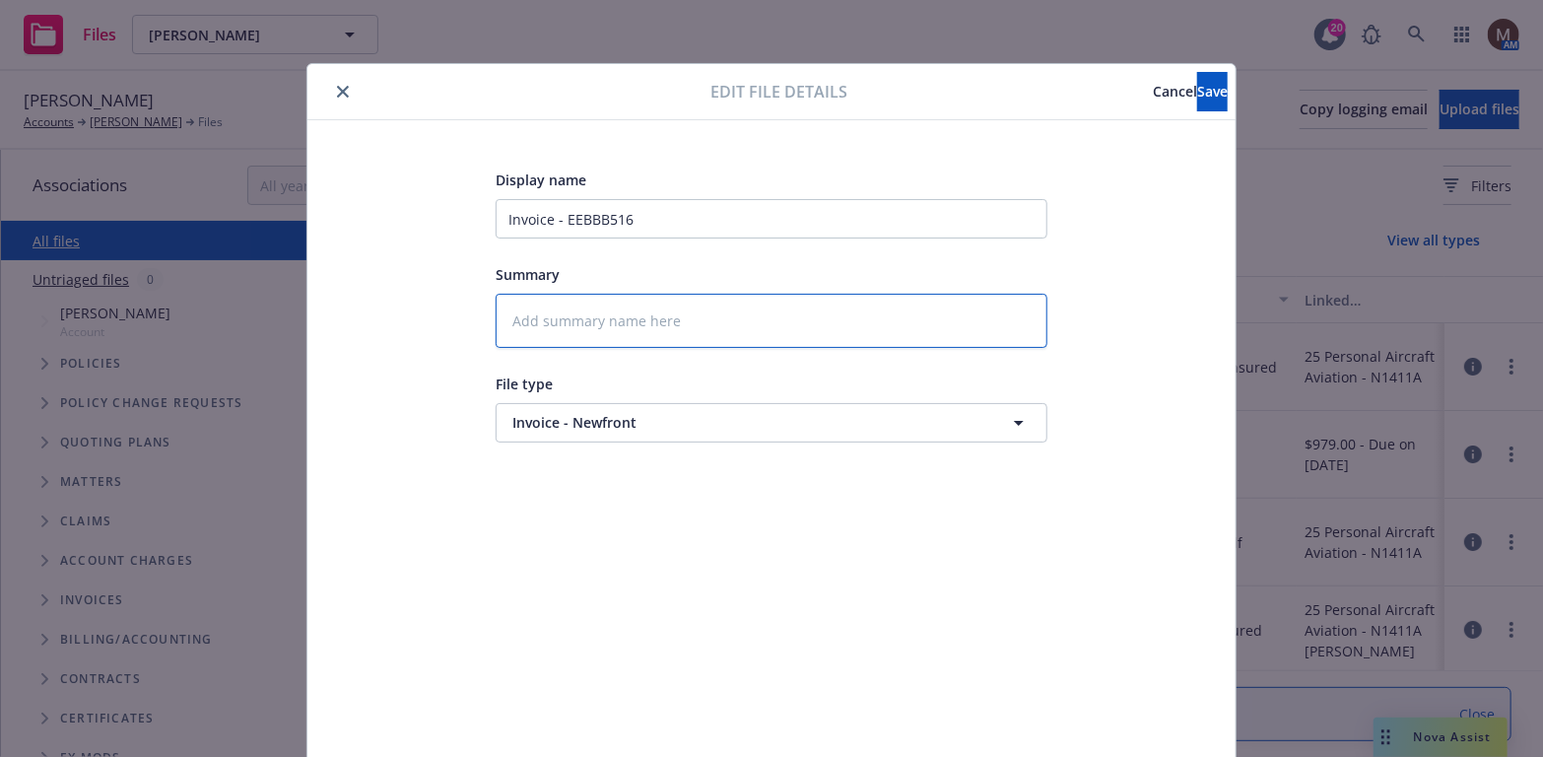
drag, startPoint x: 562, startPoint y: 294, endPoint x: 556, endPoint y: 304, distance: 12.3
click at [560, 294] on textarea at bounding box center [772, 321] width 552 height 54
paste textarea "Invoice - EEBBB516"
type textarea "x"
type textarea "Invoice - EEBBB516"
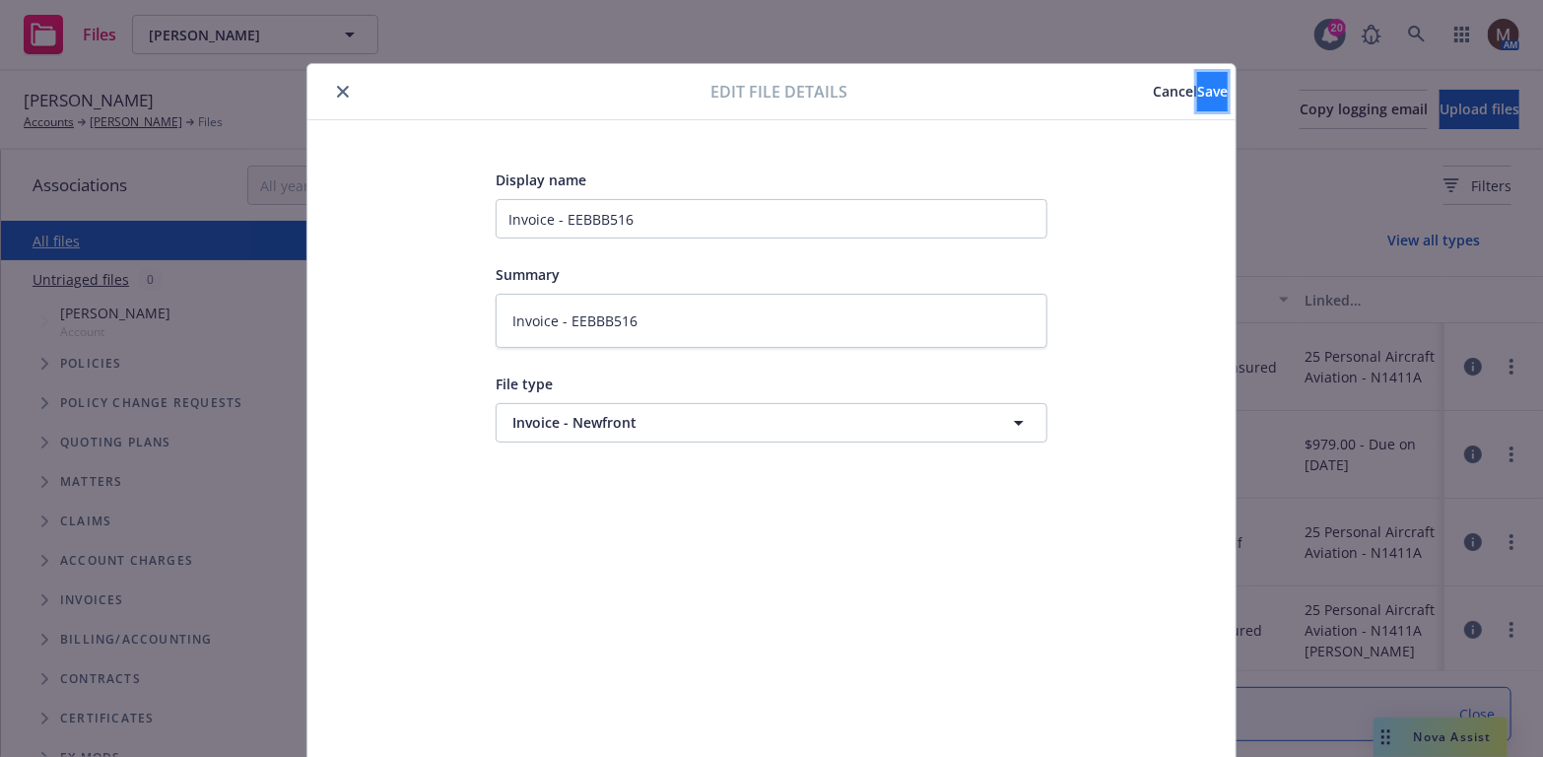
click at [1197, 92] on span "Save" at bounding box center [1212, 91] width 31 height 19
type textarea "x"
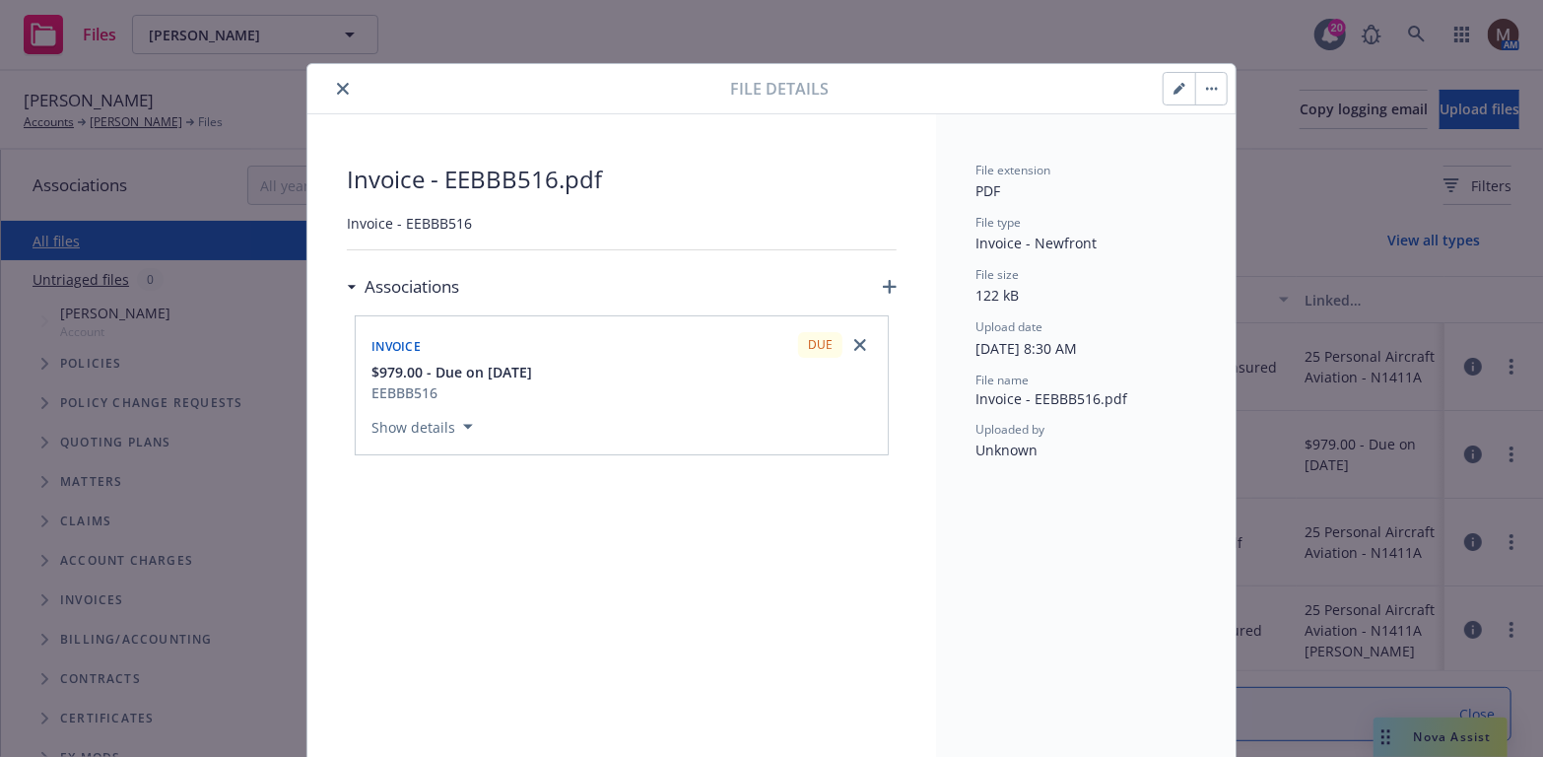
click at [337, 85] on icon "close" at bounding box center [343, 89] width 12 height 12
